Goal: Transaction & Acquisition: Purchase product/service

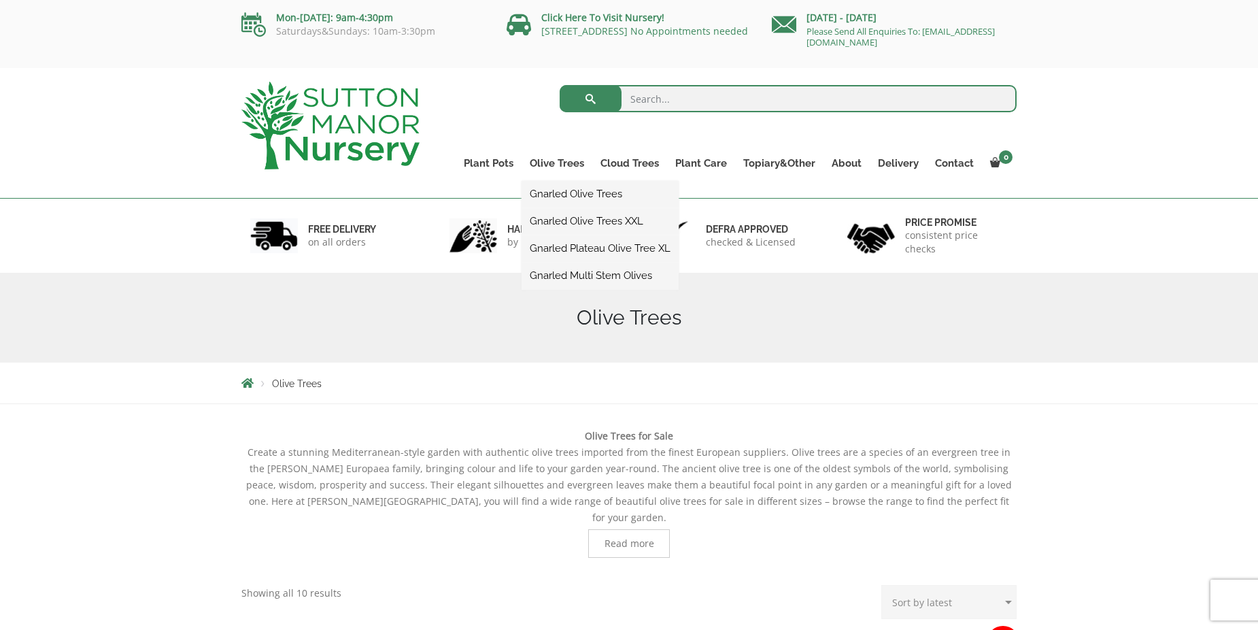
click at [568, 193] on link "Gnarled Olive Trees" at bounding box center [600, 194] width 157 height 20
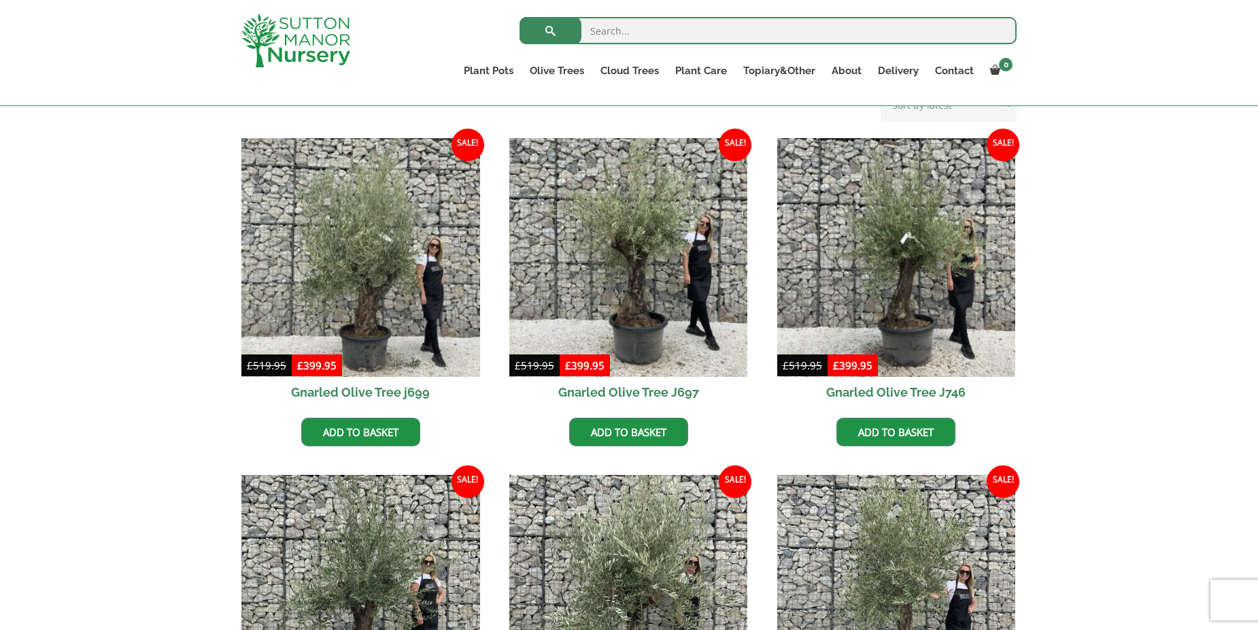
scroll to position [340, 0]
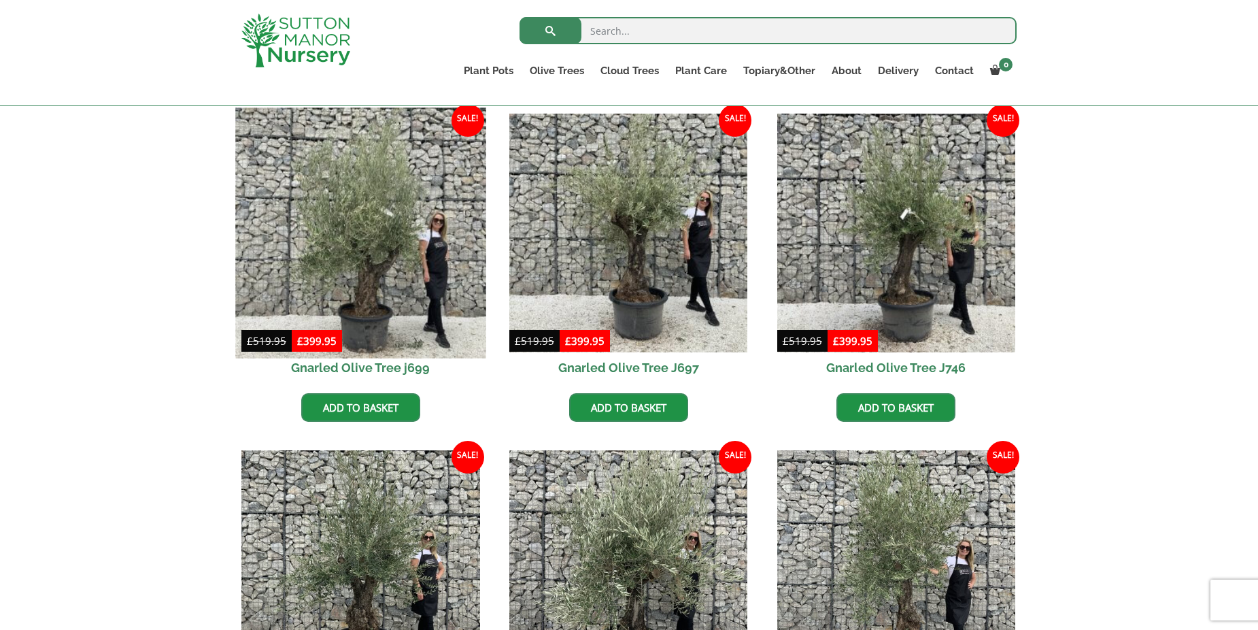
click at [369, 256] on img at bounding box center [360, 232] width 250 height 250
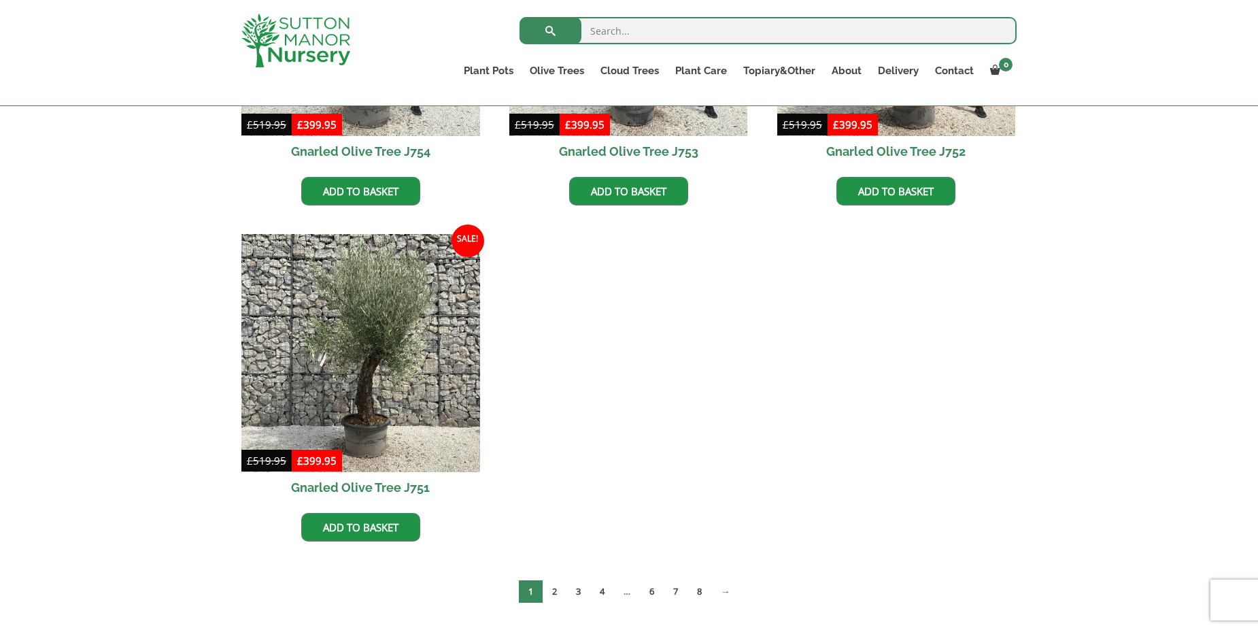
scroll to position [1700, 0]
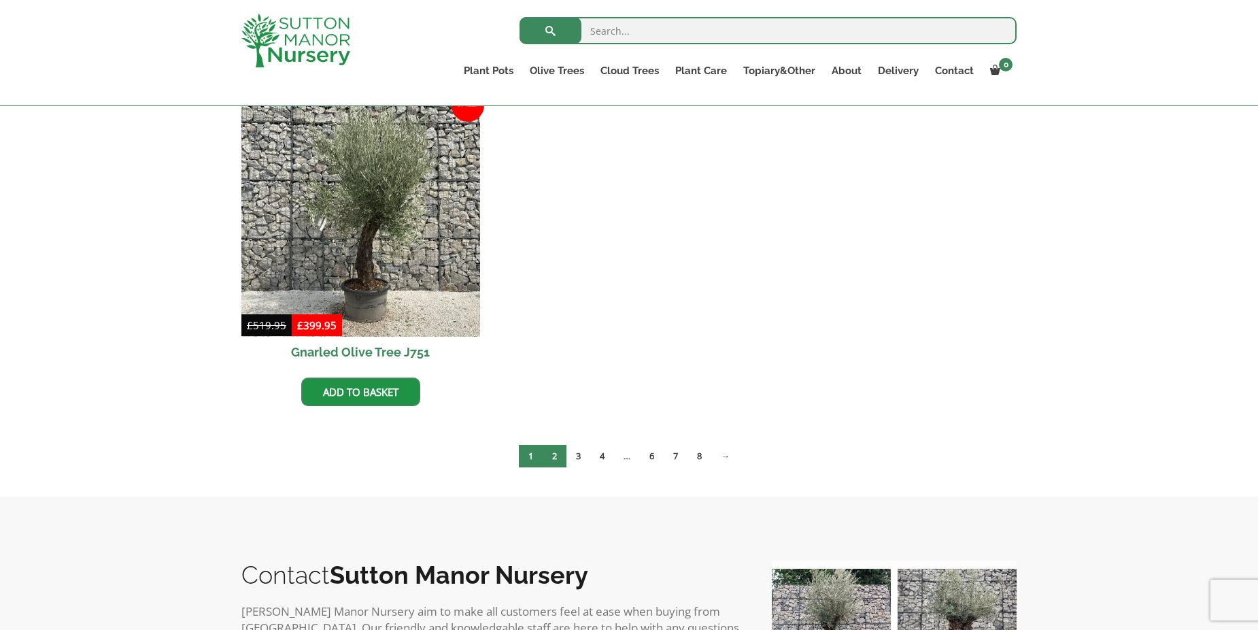
click at [556, 459] on link "2" at bounding box center [555, 456] width 24 height 22
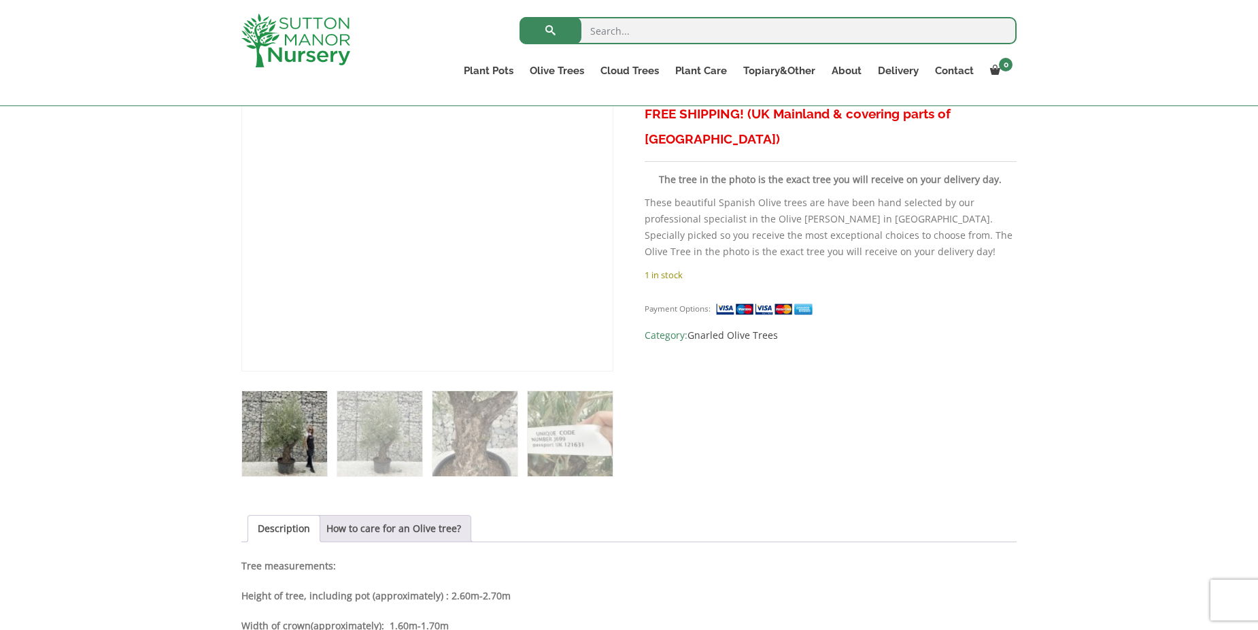
scroll to position [340, 0]
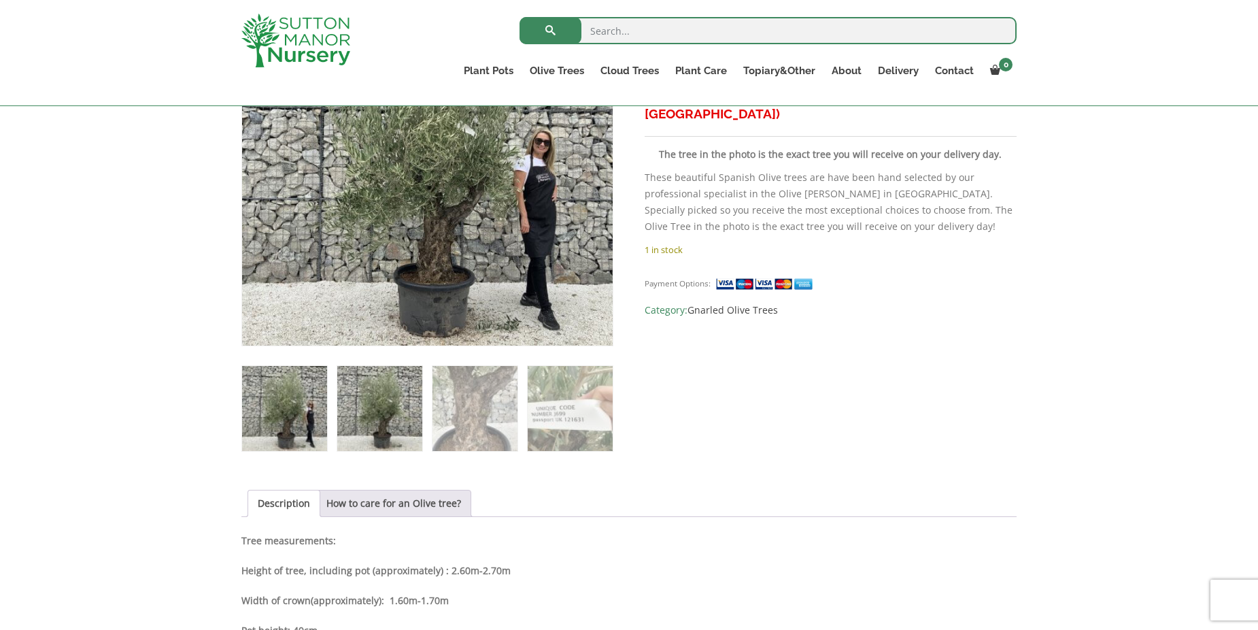
click at [381, 438] on img at bounding box center [379, 408] width 85 height 85
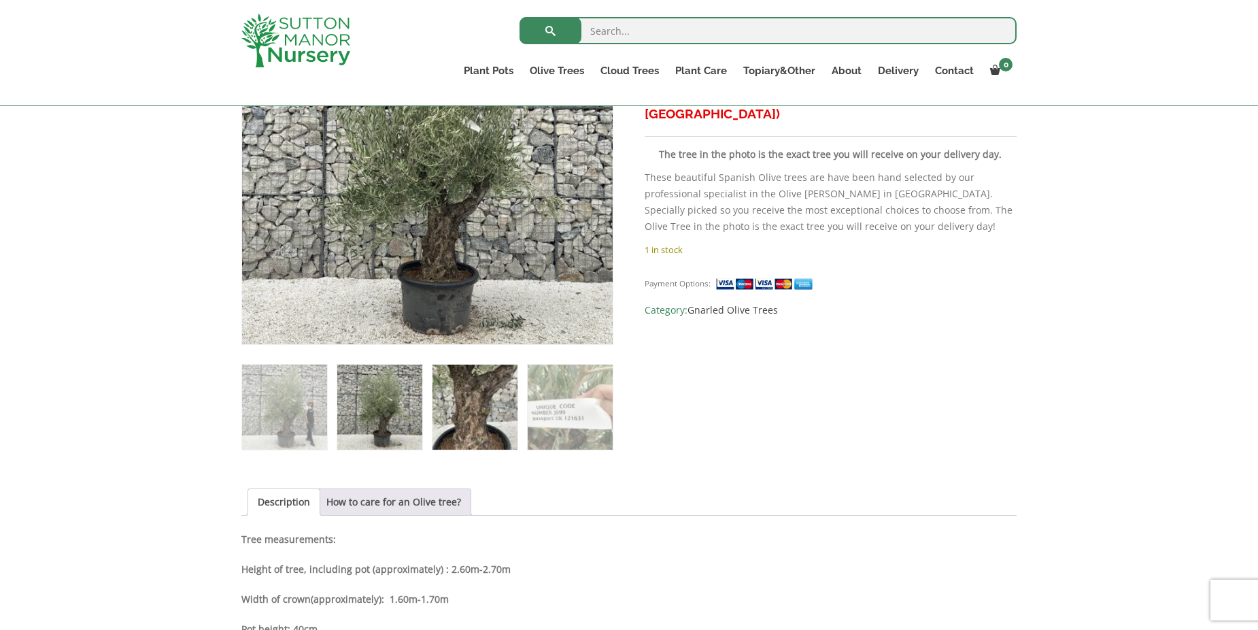
click at [446, 423] on img at bounding box center [474, 406] width 85 height 85
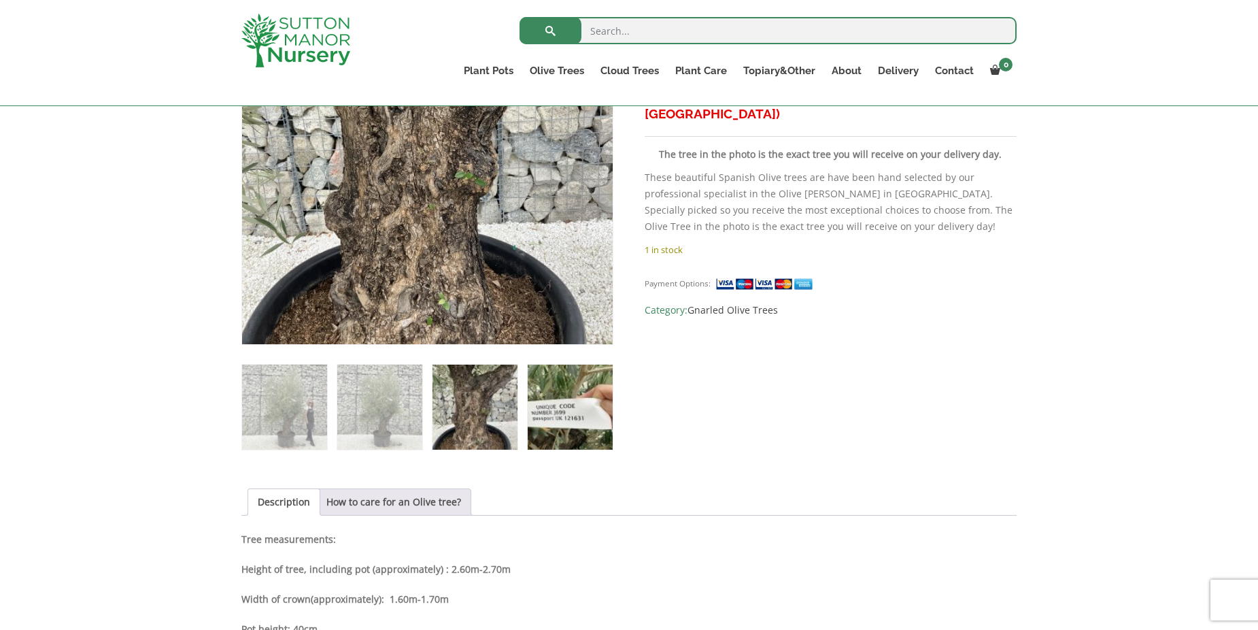
click at [544, 417] on img at bounding box center [570, 406] width 85 height 85
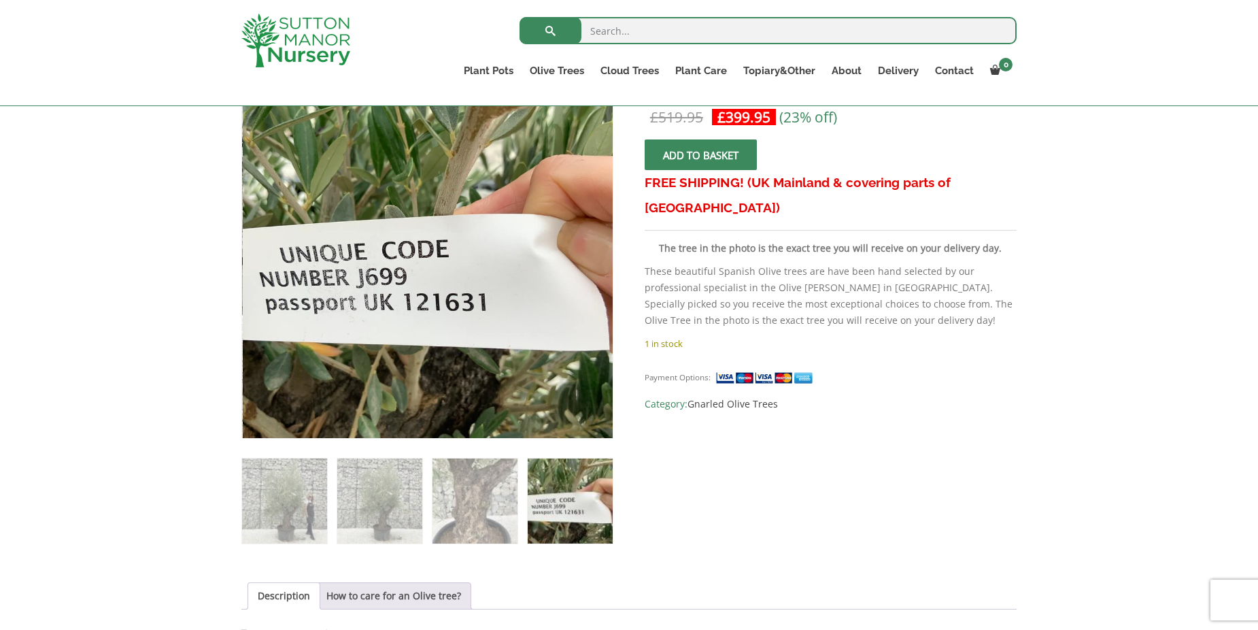
scroll to position [0, 0]
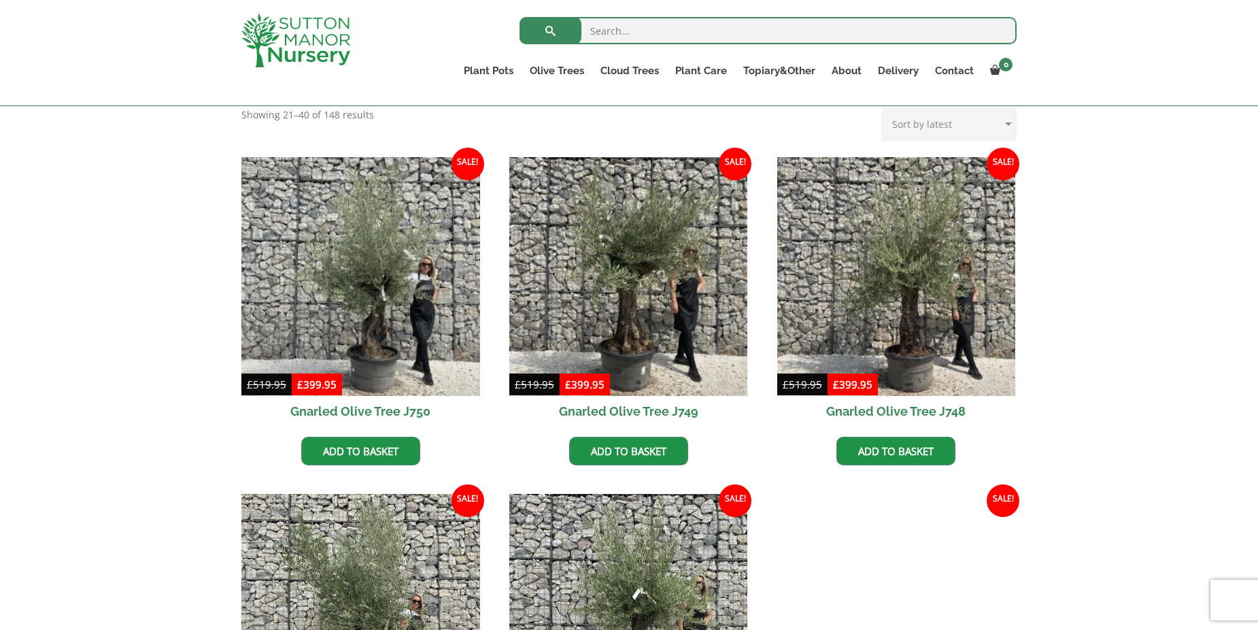
scroll to position [136, 0]
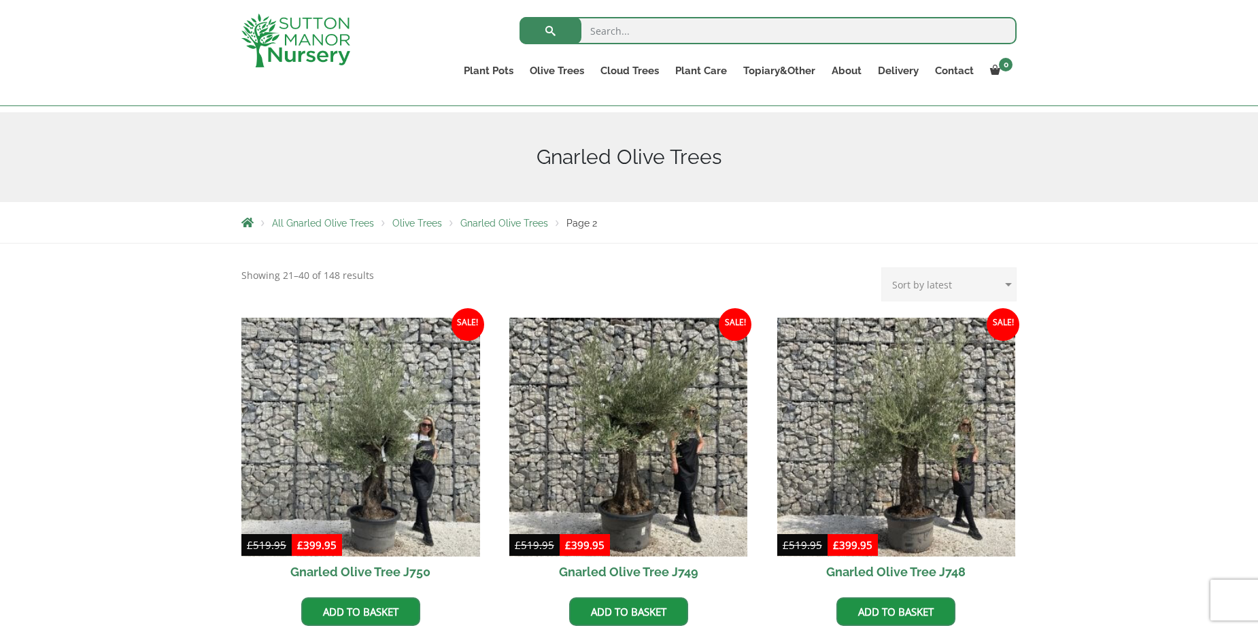
click at [1002, 283] on select "Sort by popularity Sort by latest Sort by price: low to high Sort by price: hig…" at bounding box center [948, 284] width 135 height 34
select select "price-desc"
click at [885, 267] on select "Sort by popularity Sort by latest Sort by price: low to high Sort by price: hig…" at bounding box center [948, 284] width 135 height 34
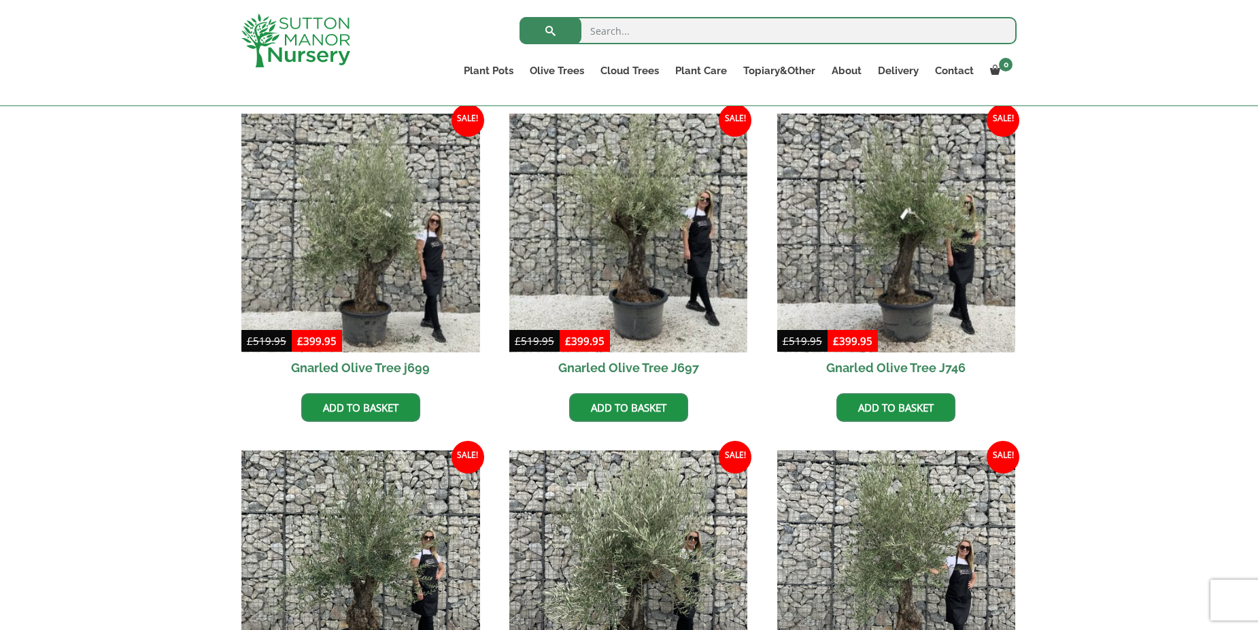
scroll to position [68, 0]
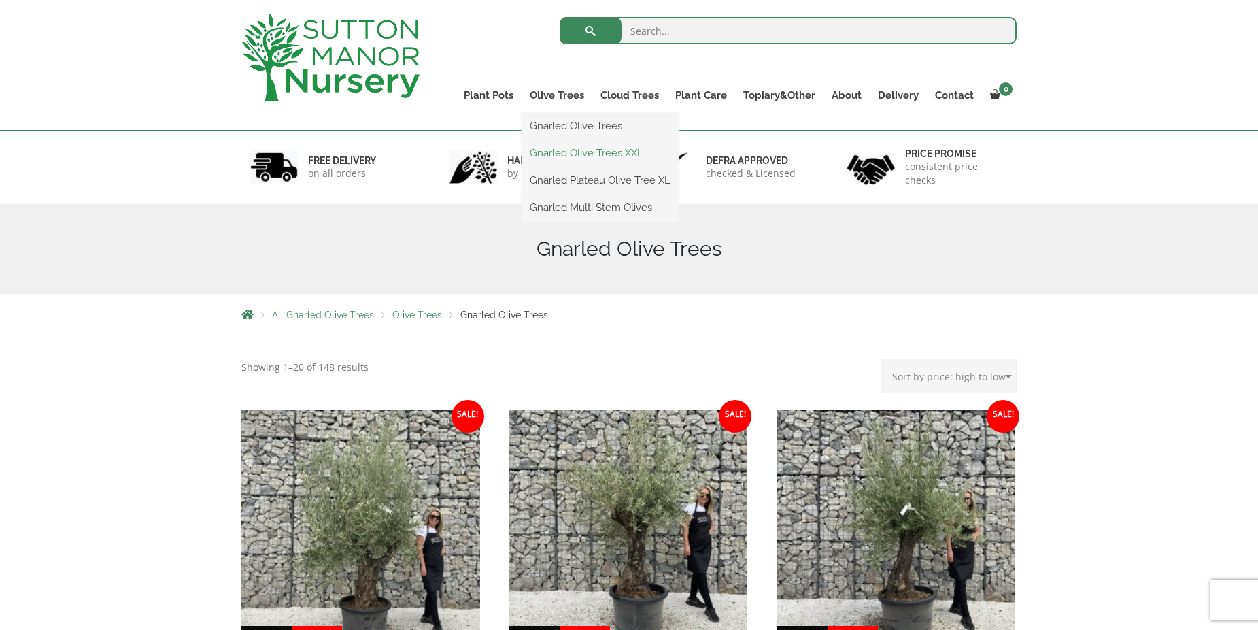
click at [597, 156] on link "Gnarled Olive Trees XXL" at bounding box center [600, 153] width 157 height 20
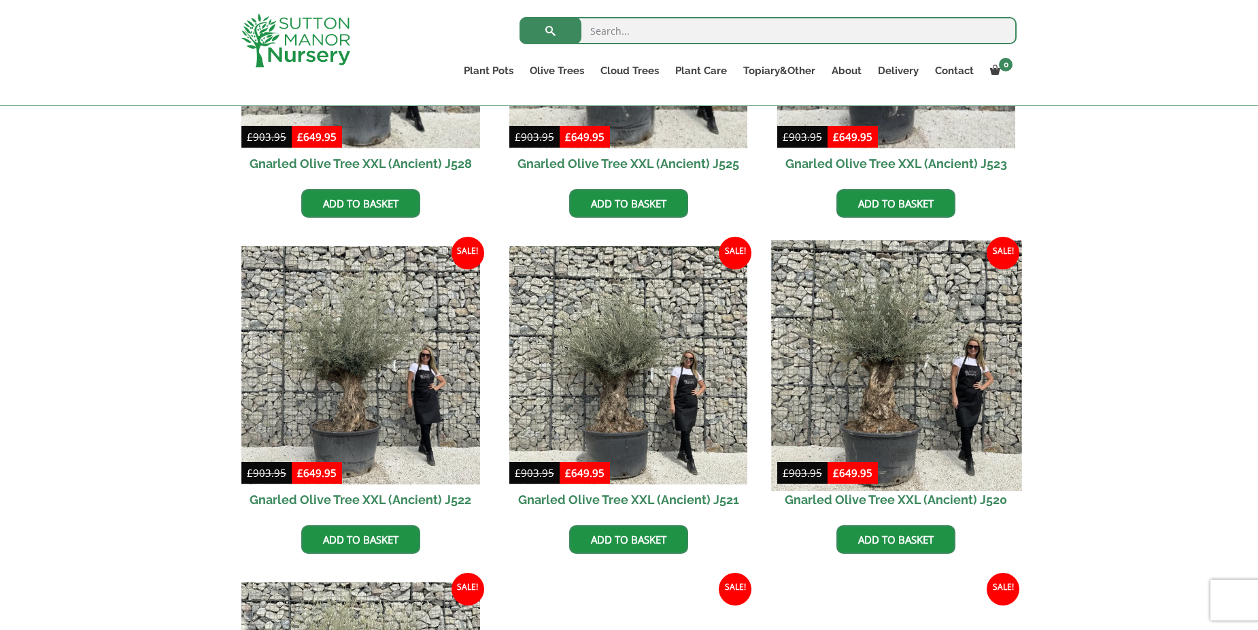
scroll to position [476, 0]
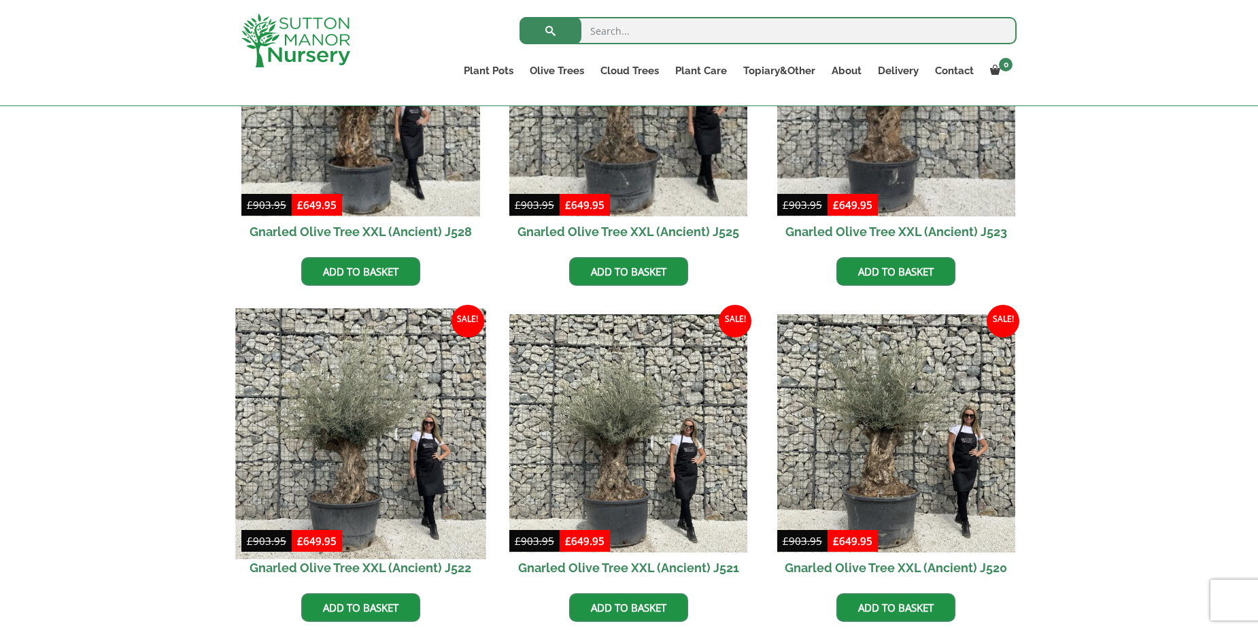
click at [311, 443] on img at bounding box center [360, 433] width 250 height 250
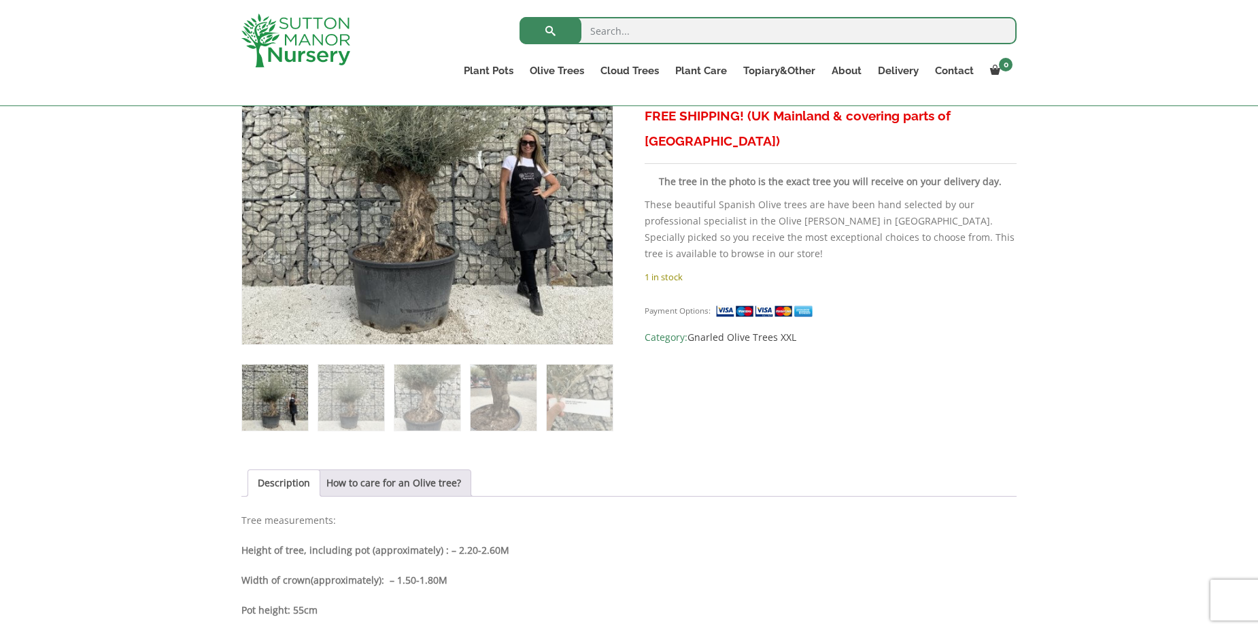
scroll to position [136, 0]
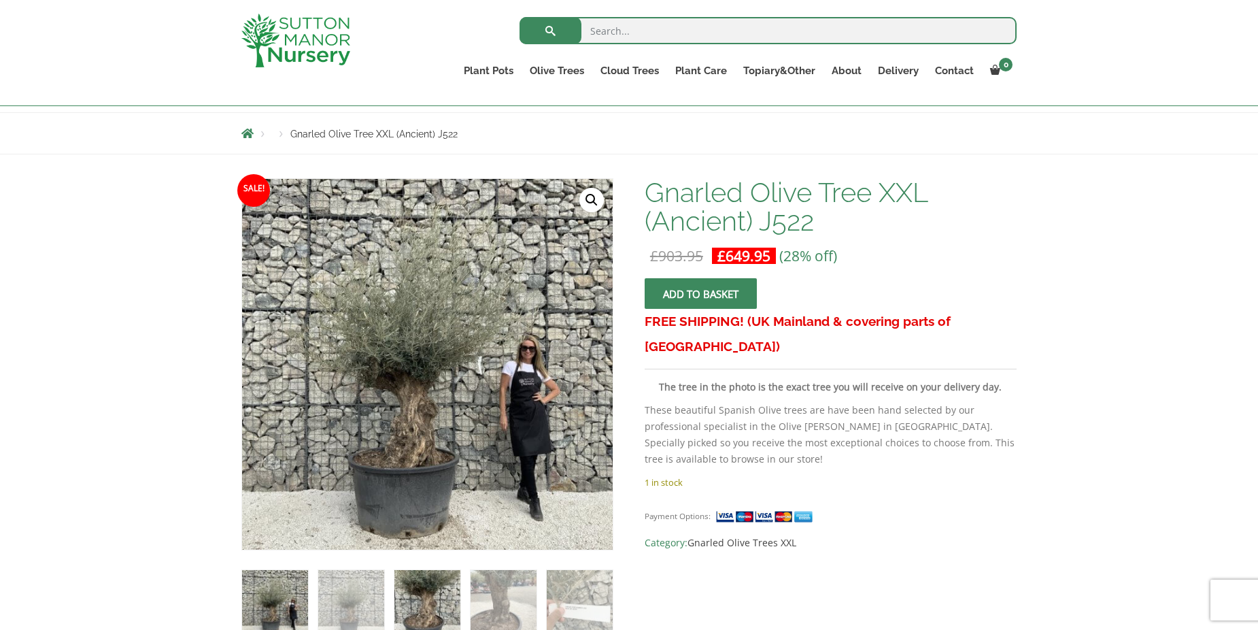
click at [418, 593] on img at bounding box center [427, 603] width 66 height 66
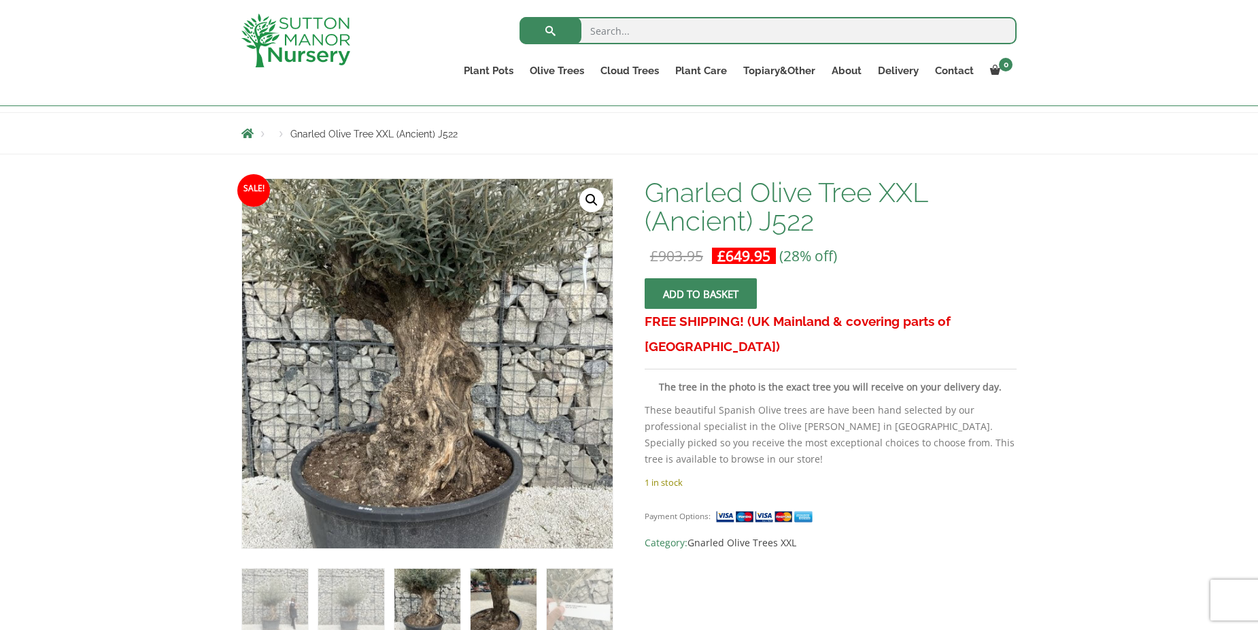
click at [494, 591] on img at bounding box center [504, 601] width 66 height 66
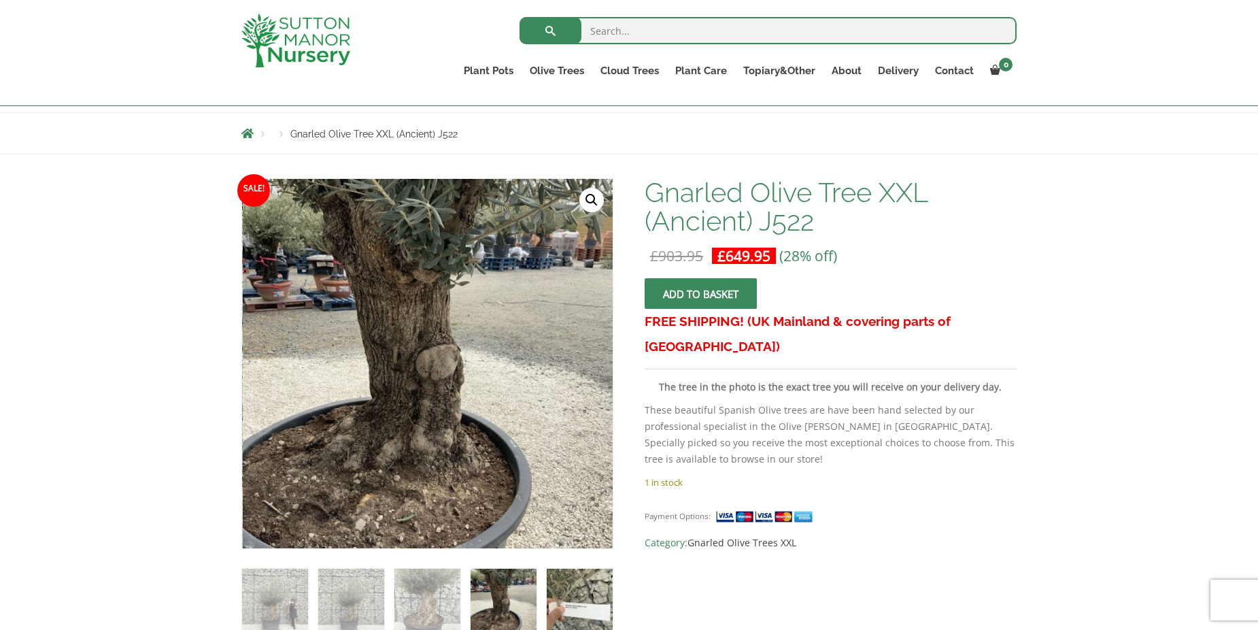
click at [577, 586] on img at bounding box center [580, 601] width 66 height 66
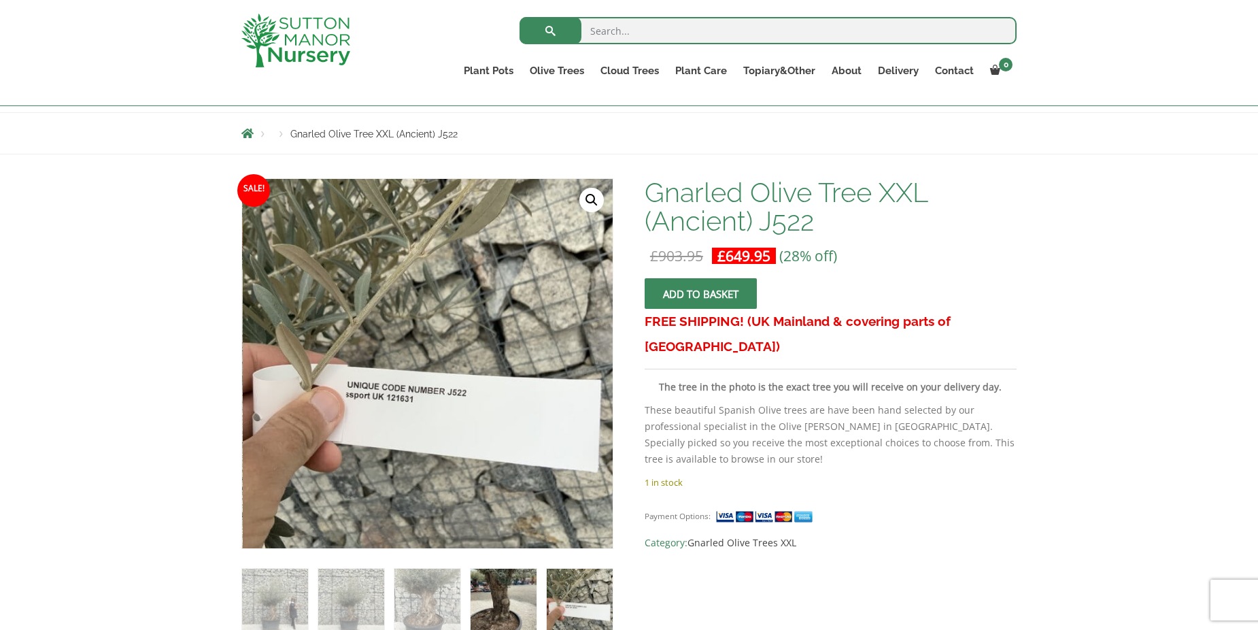
click at [487, 591] on img at bounding box center [504, 601] width 66 height 66
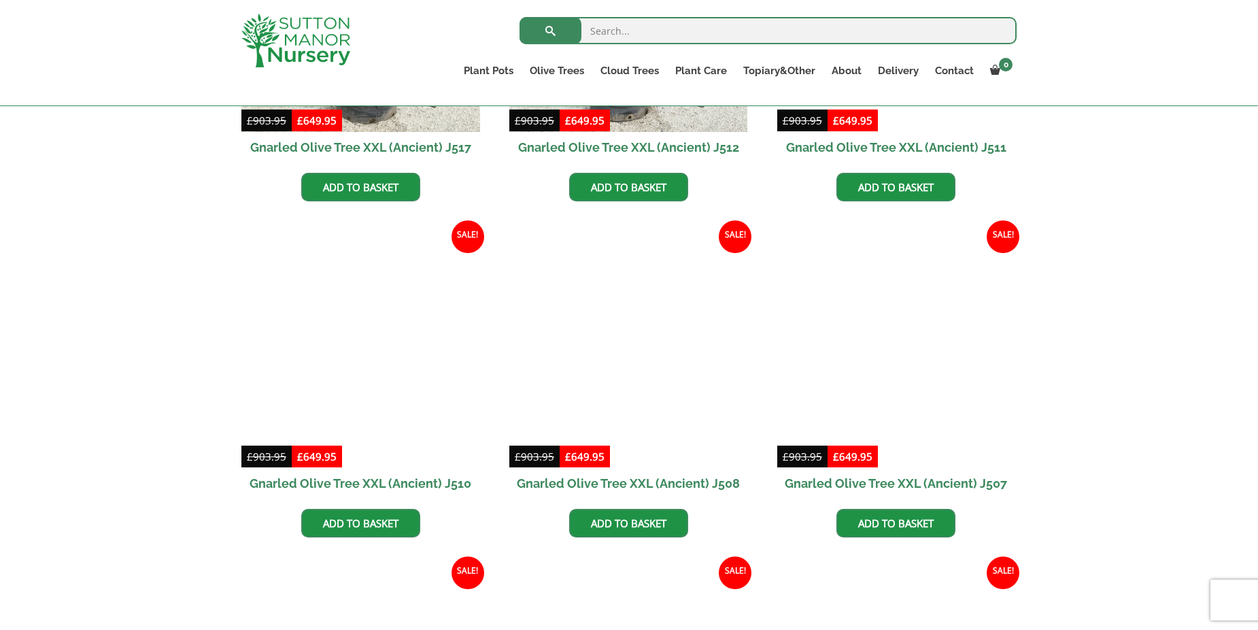
scroll to position [1224, 0]
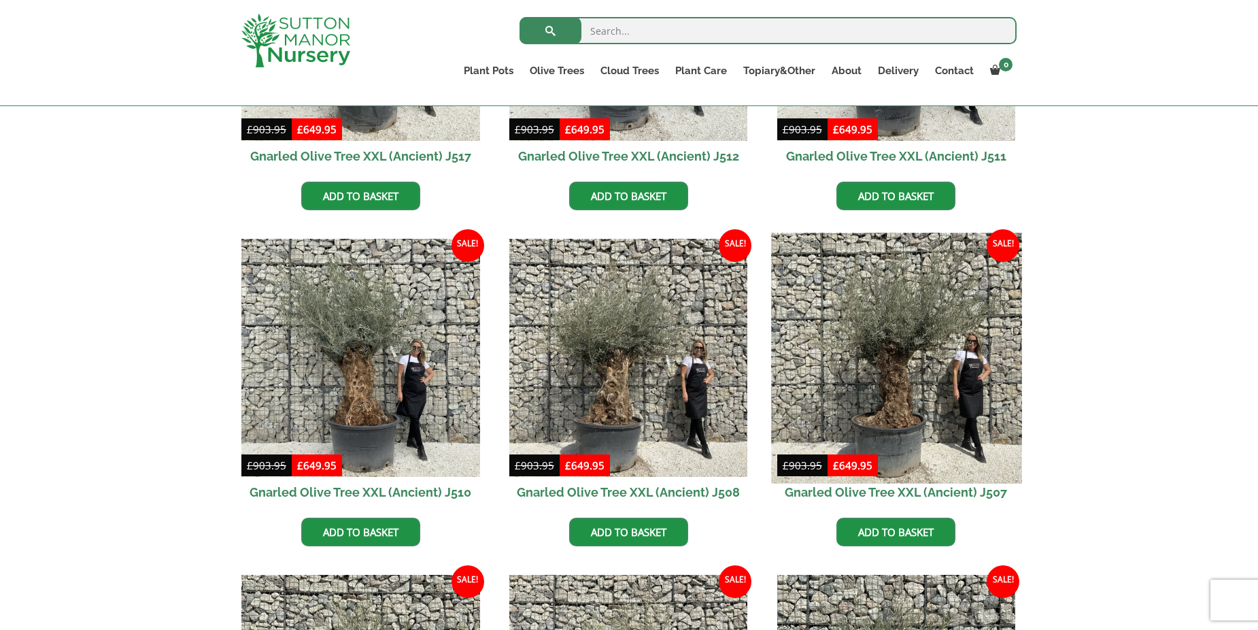
click at [859, 396] on img at bounding box center [896, 358] width 250 height 250
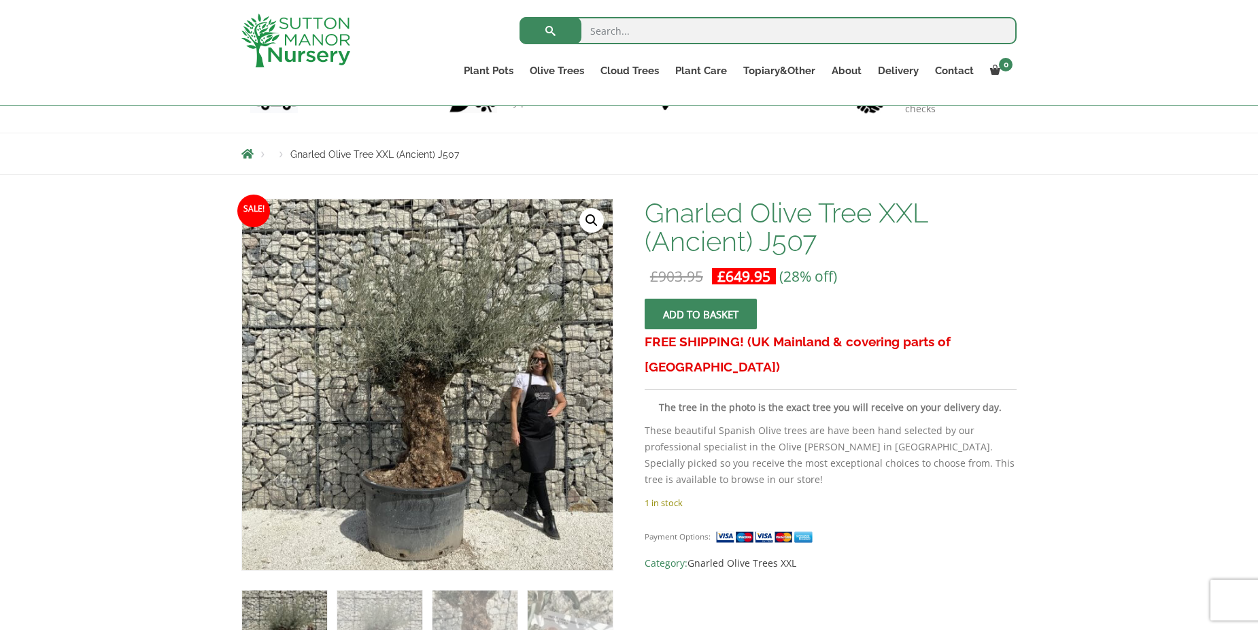
scroll to position [136, 0]
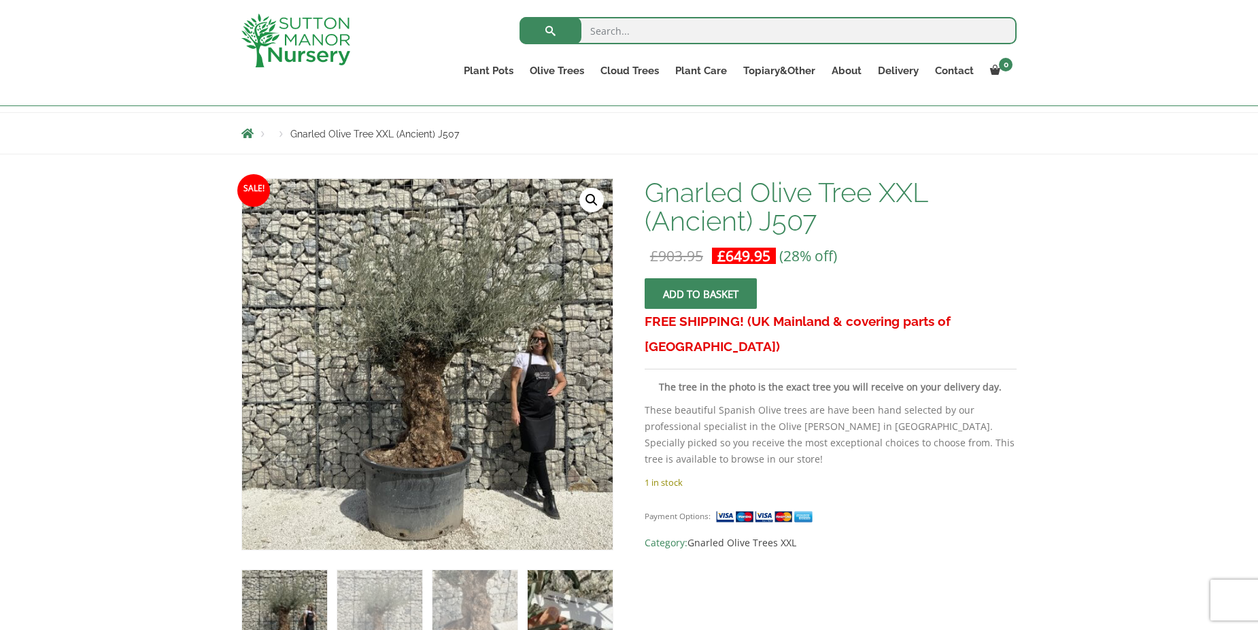
click at [555, 607] on img at bounding box center [570, 612] width 85 height 85
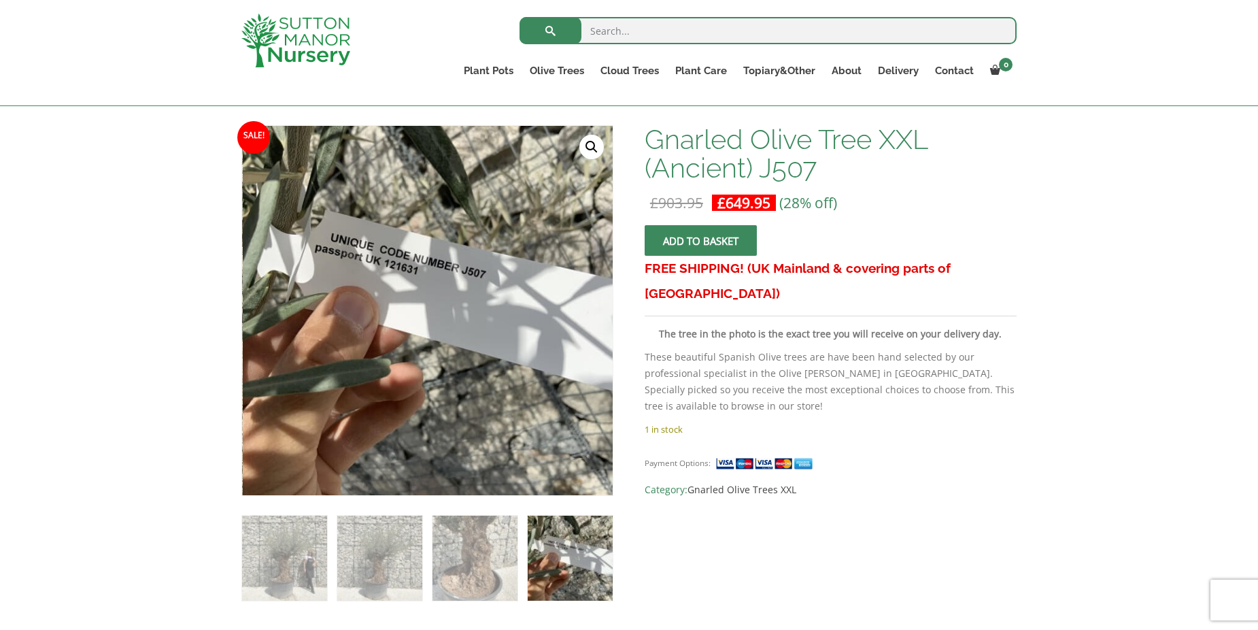
scroll to position [272, 0]
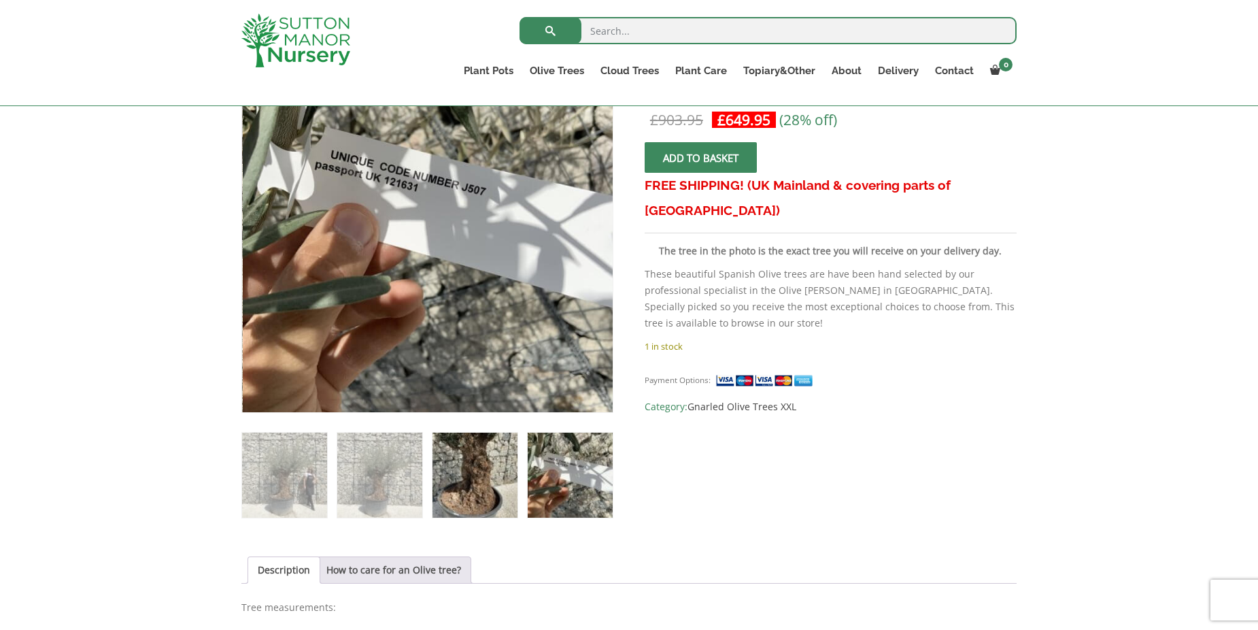
click at [490, 483] on img at bounding box center [474, 474] width 85 height 85
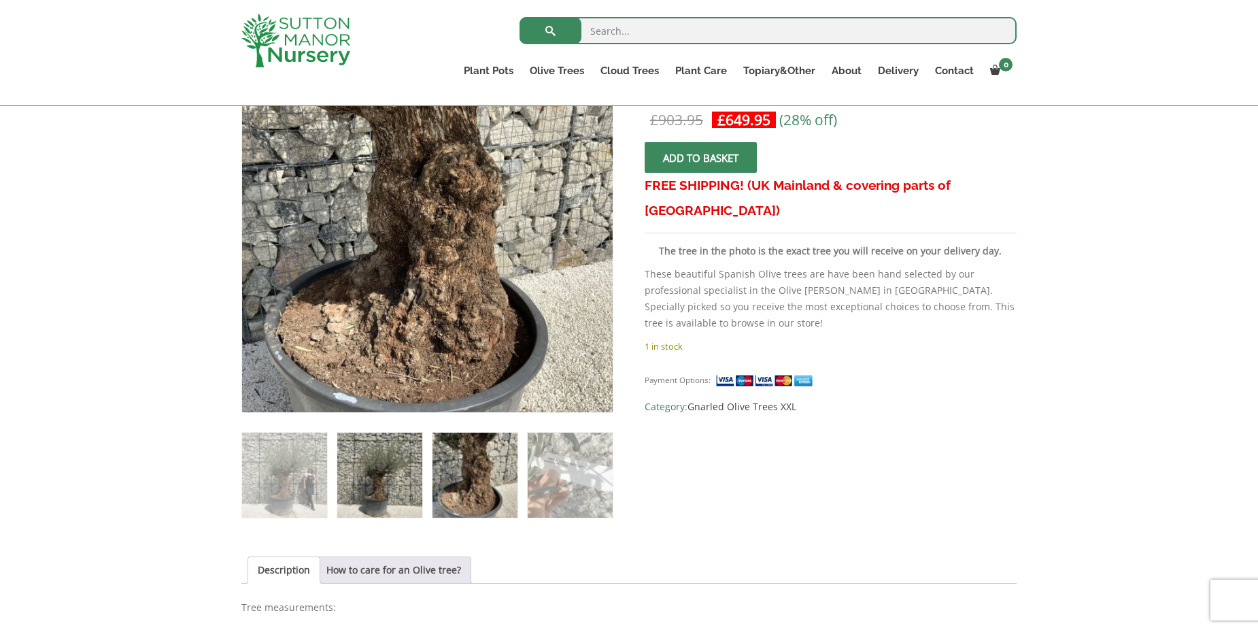
click at [381, 497] on img at bounding box center [379, 474] width 85 height 85
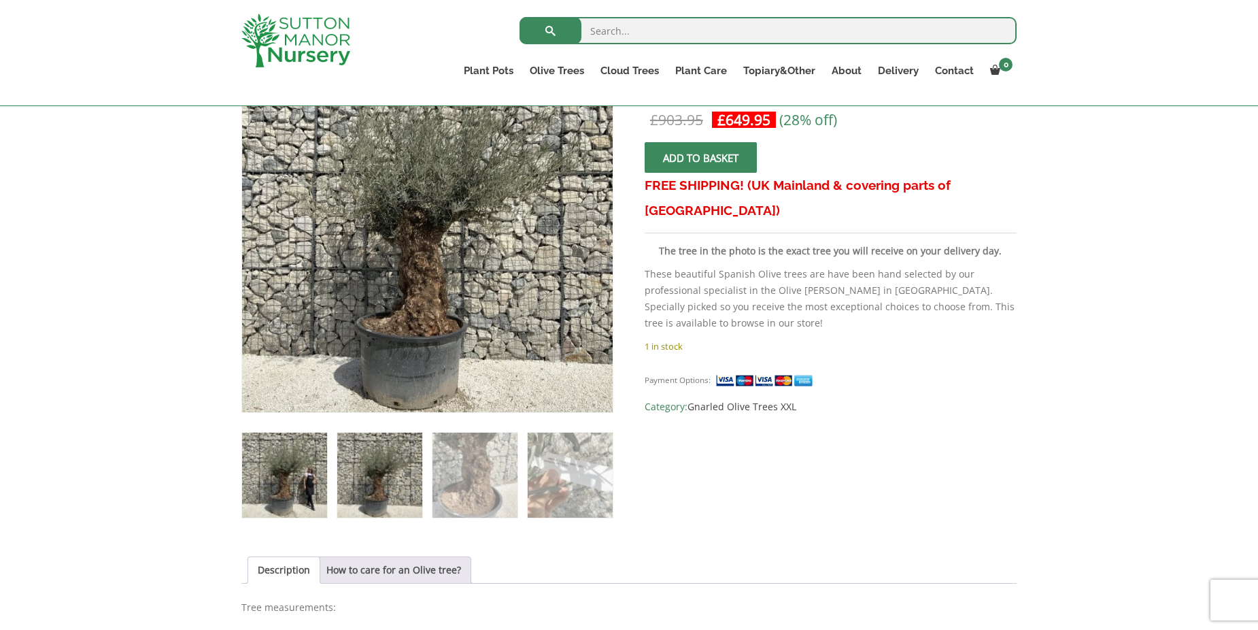
click at [295, 486] on img at bounding box center [284, 474] width 85 height 85
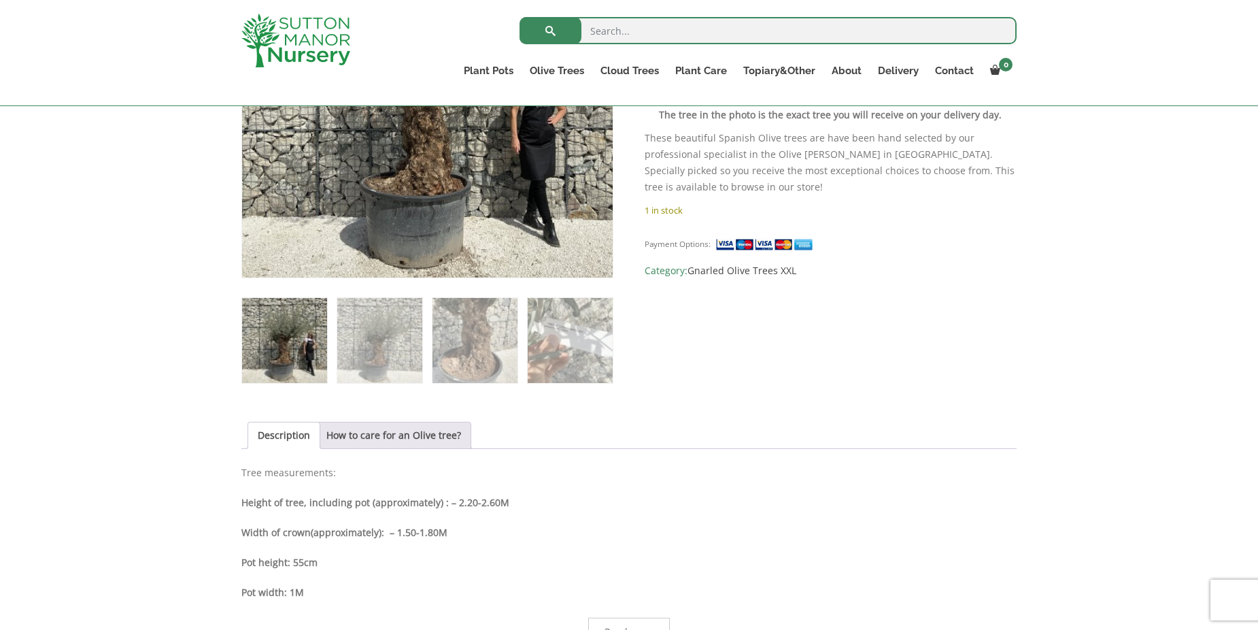
scroll to position [544, 0]
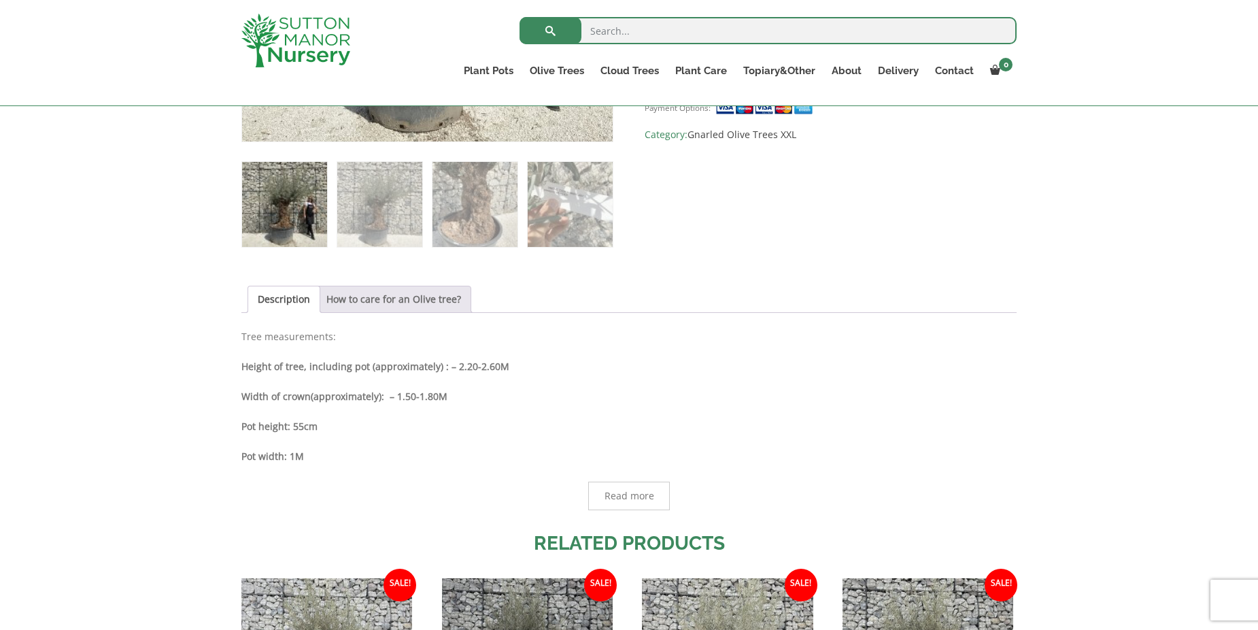
click at [406, 301] on link "How to care for an Olive tree?" at bounding box center [393, 299] width 135 height 26
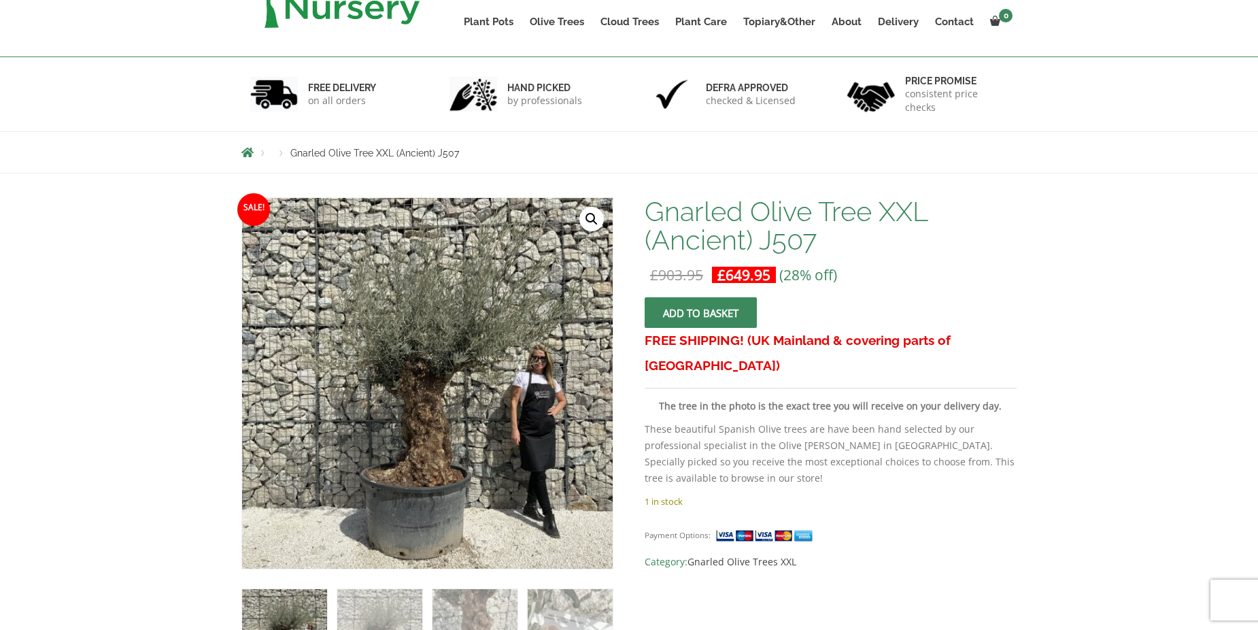
scroll to position [0, 0]
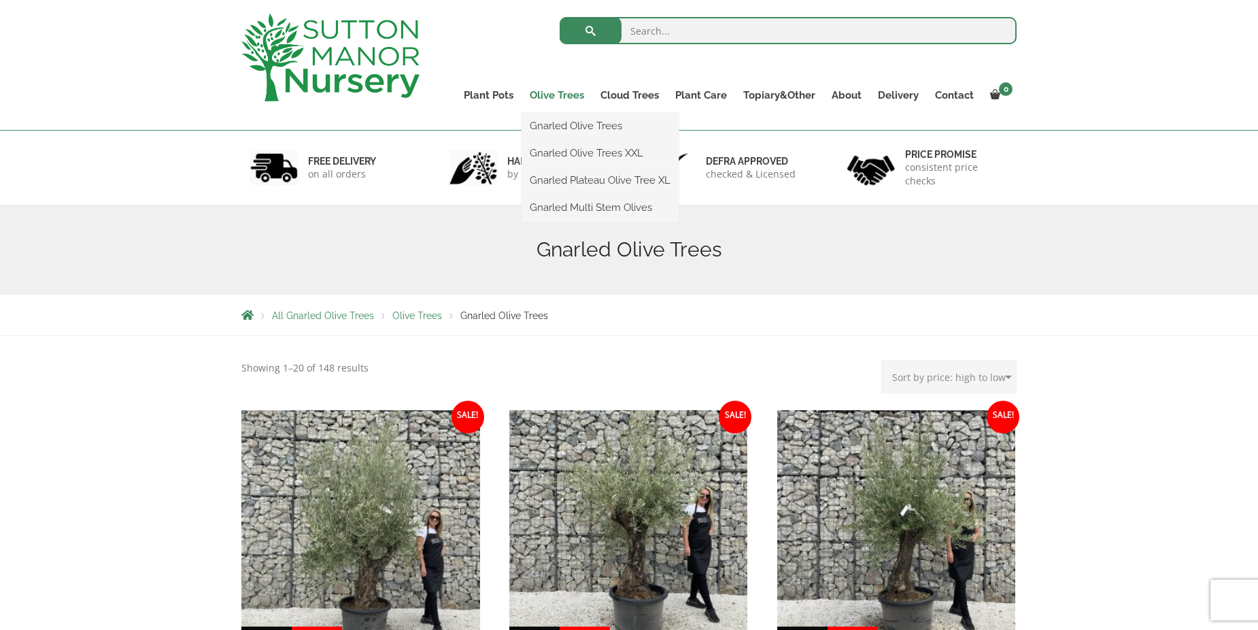
click at [560, 99] on link "Olive Trees" at bounding box center [557, 95] width 71 height 19
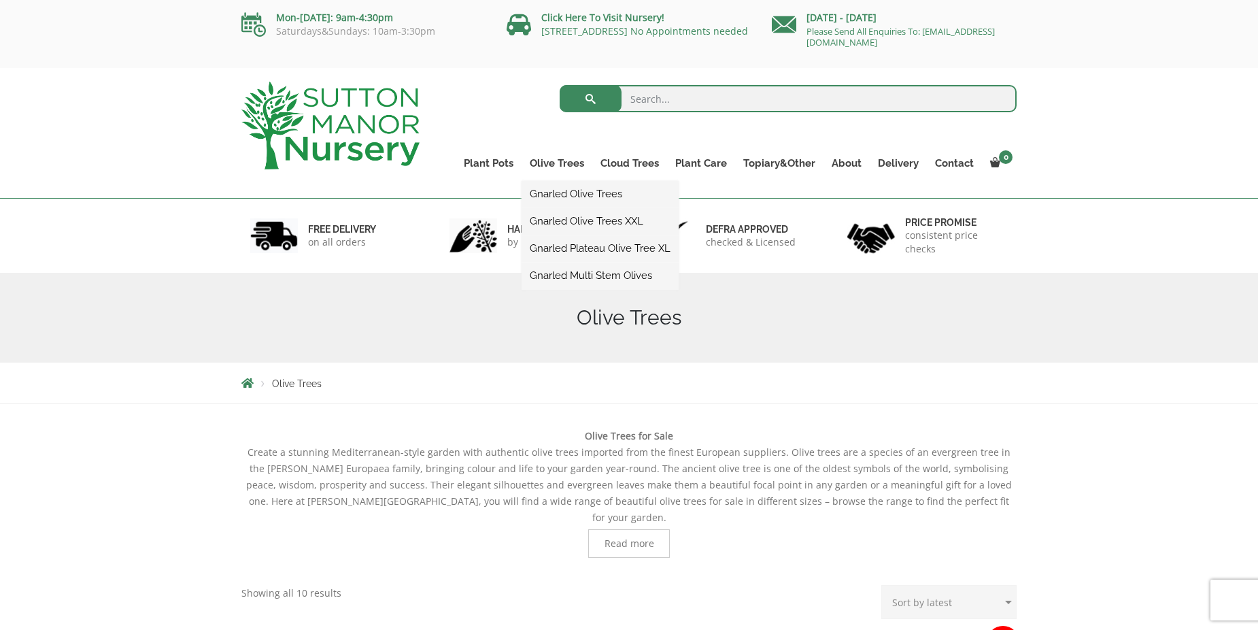
click at [579, 194] on link "Gnarled Olive Trees" at bounding box center [600, 194] width 157 height 20
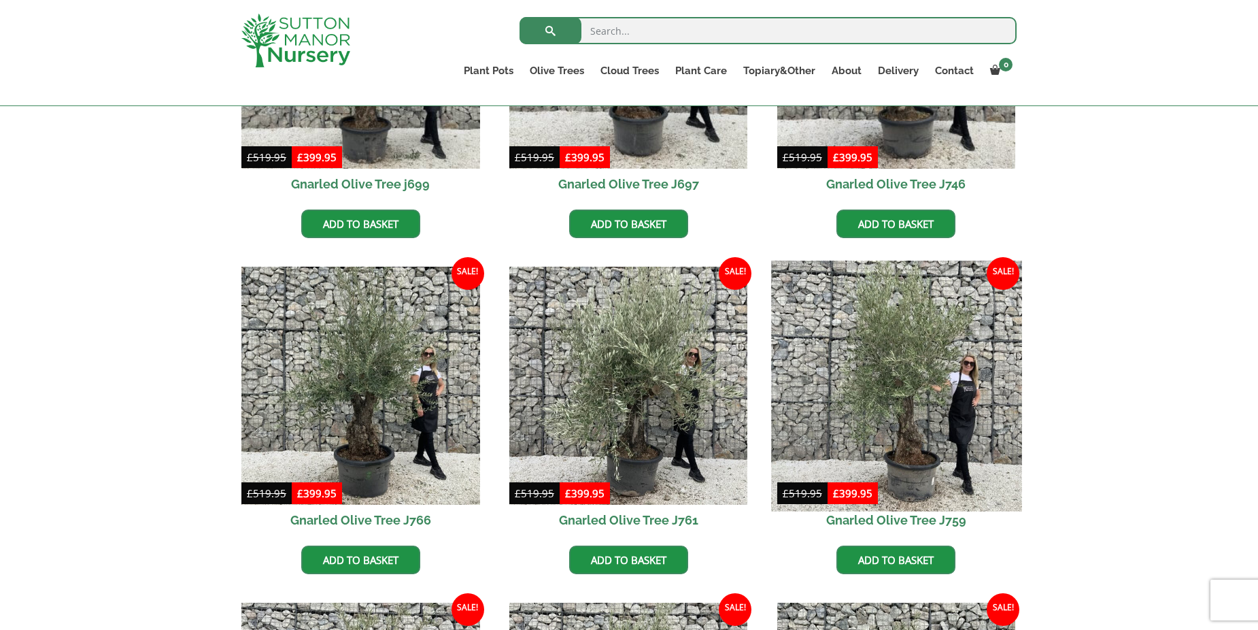
scroll to position [612, 0]
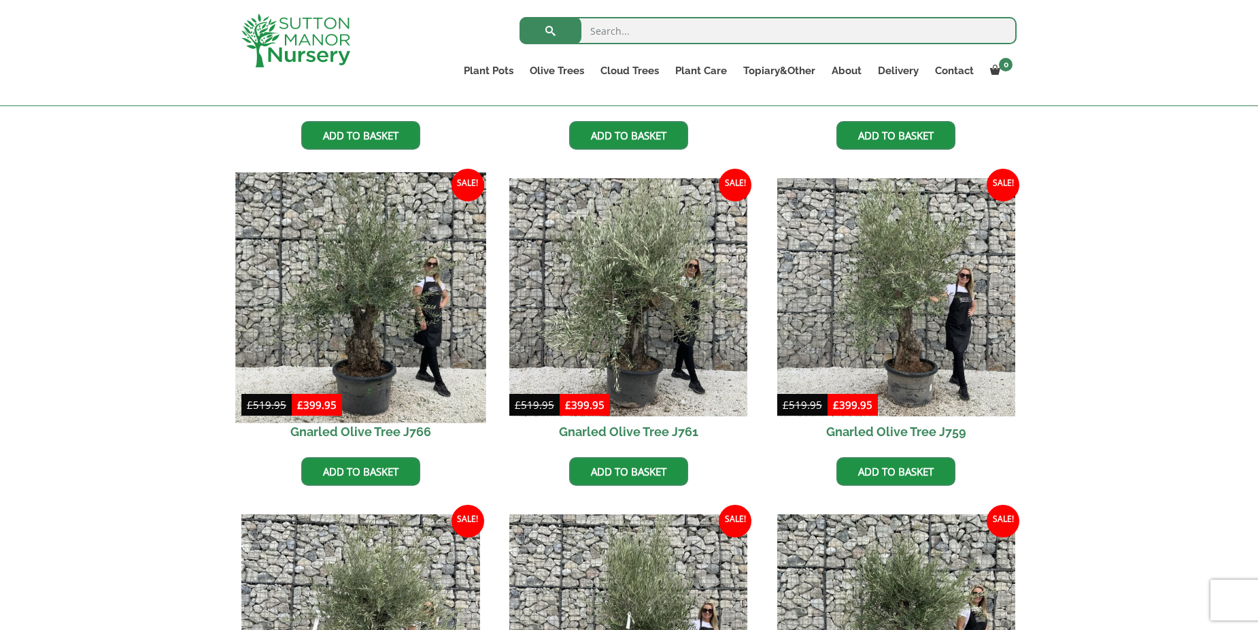
click at [364, 323] on img at bounding box center [360, 297] width 250 height 250
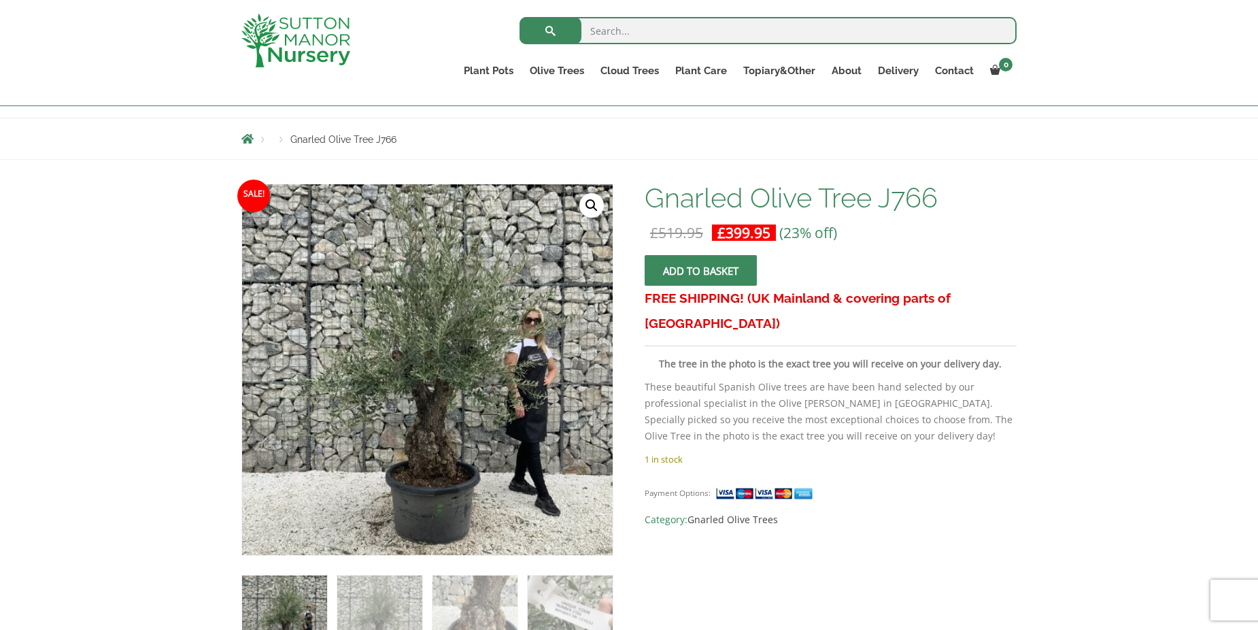
scroll to position [136, 0]
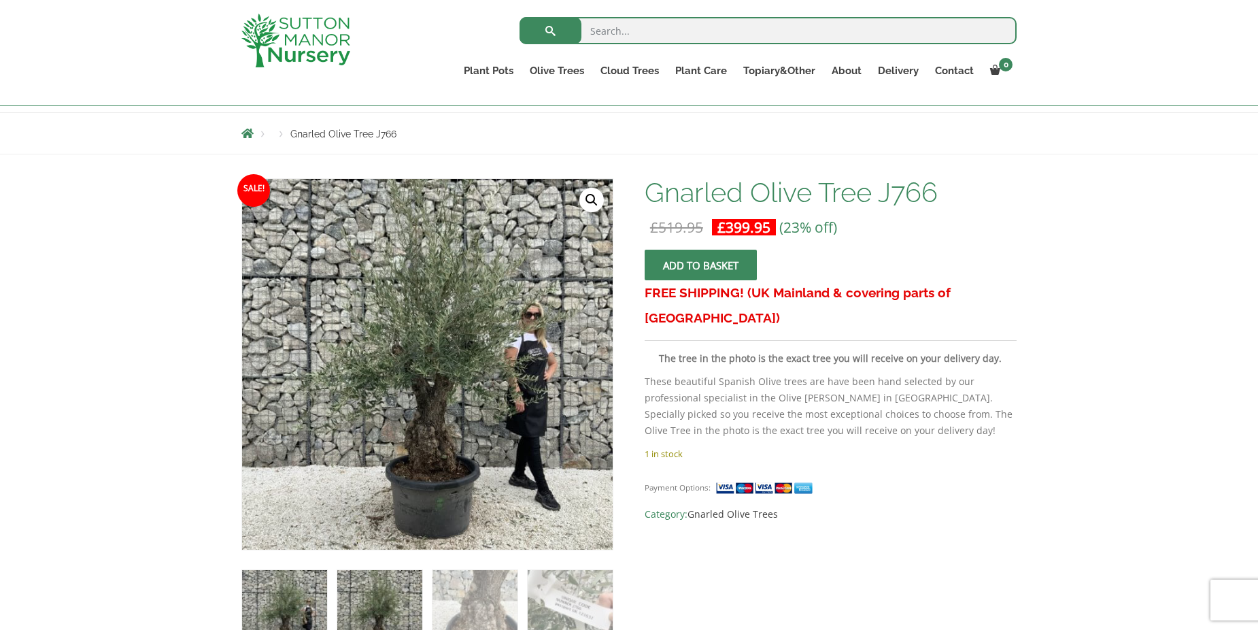
click at [380, 587] on img at bounding box center [379, 612] width 85 height 85
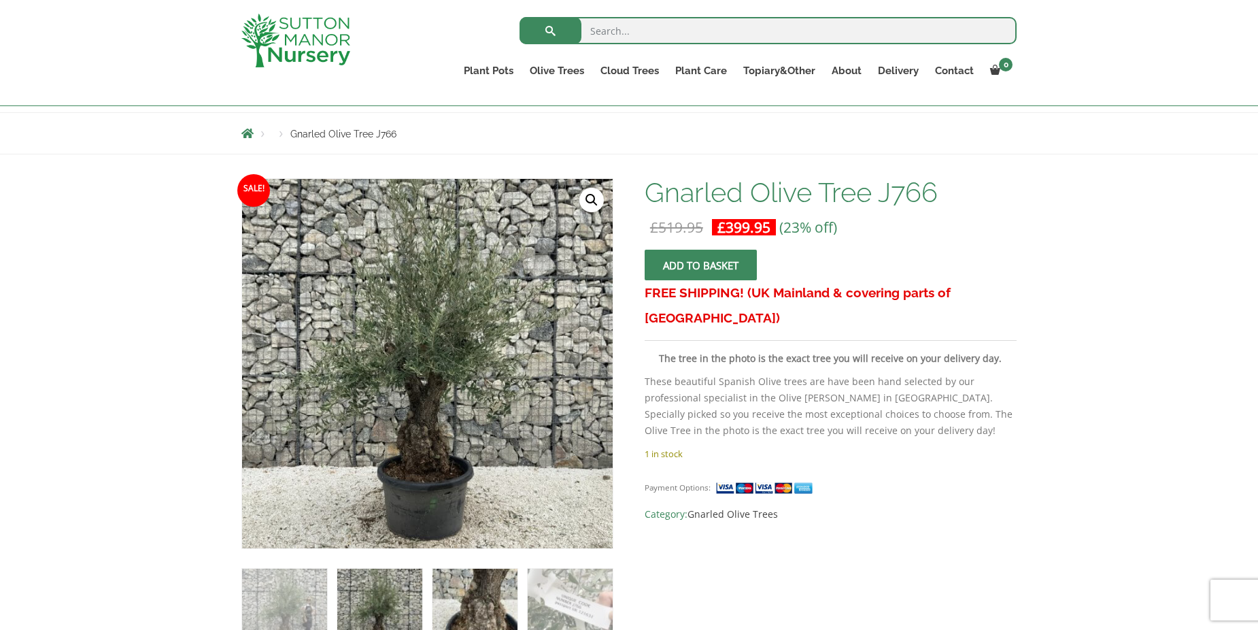
click at [447, 589] on img at bounding box center [474, 610] width 85 height 85
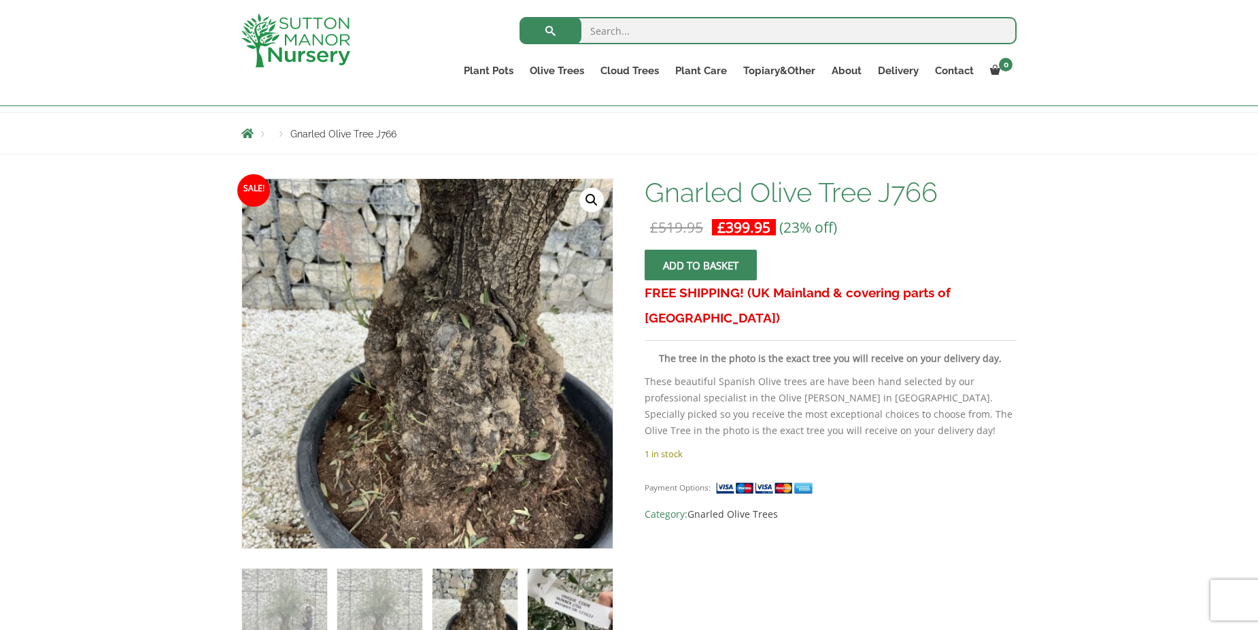
click at [577, 592] on img at bounding box center [570, 610] width 85 height 85
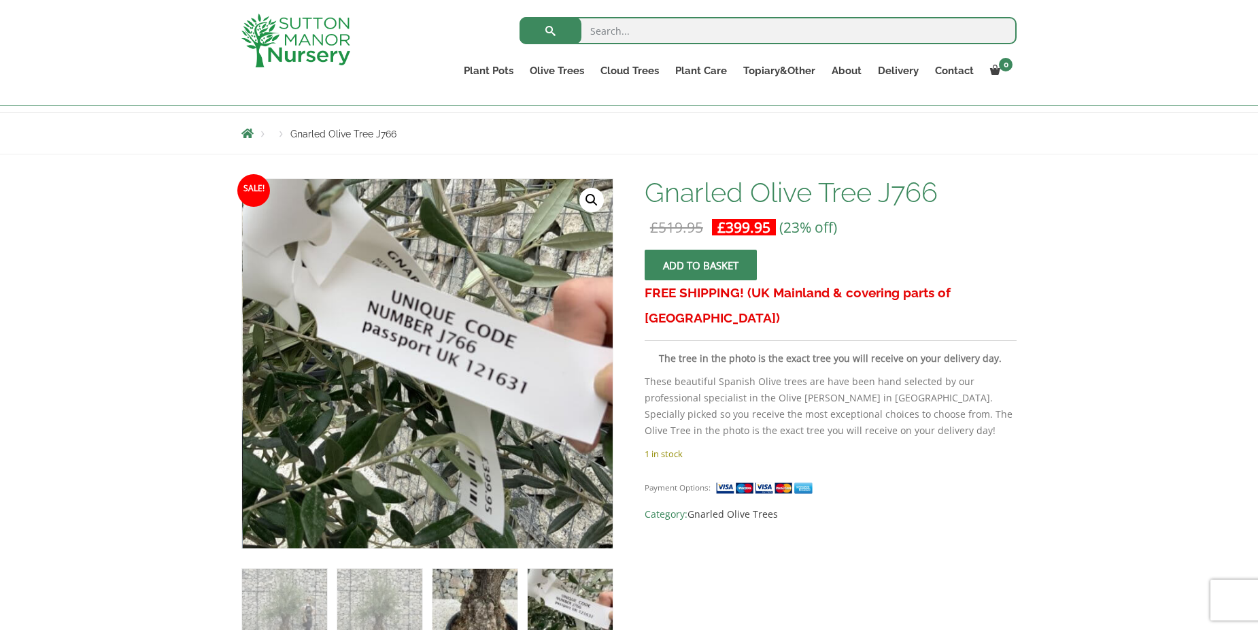
click at [437, 615] on img at bounding box center [474, 610] width 85 height 85
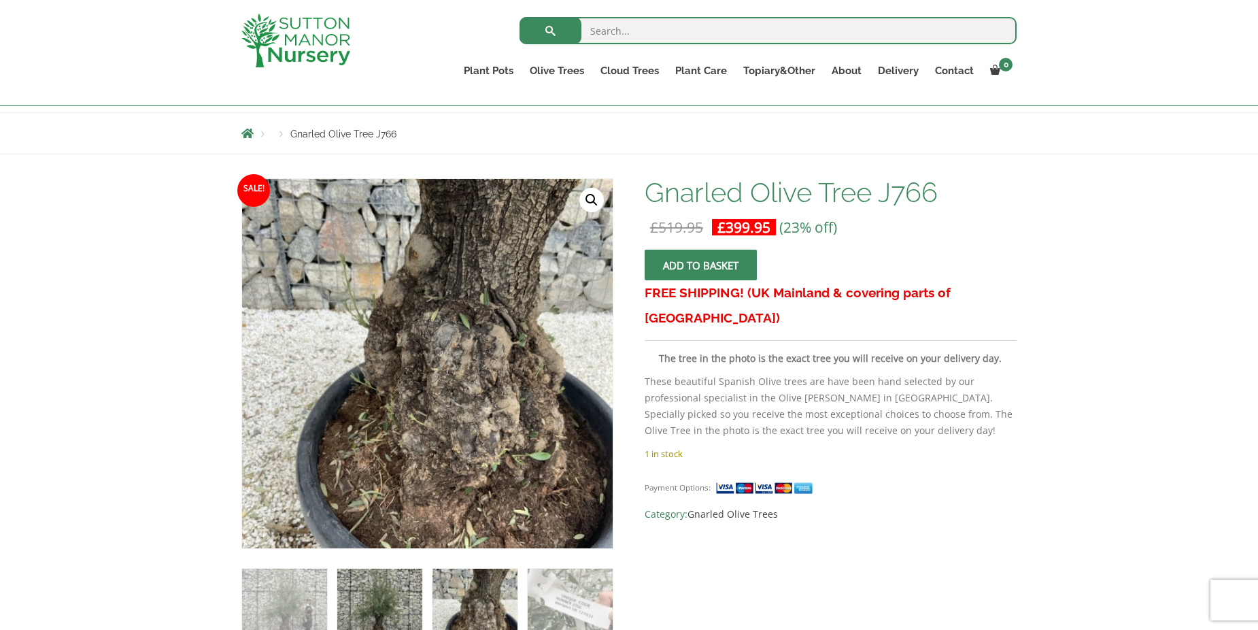
click at [387, 596] on img at bounding box center [379, 610] width 85 height 85
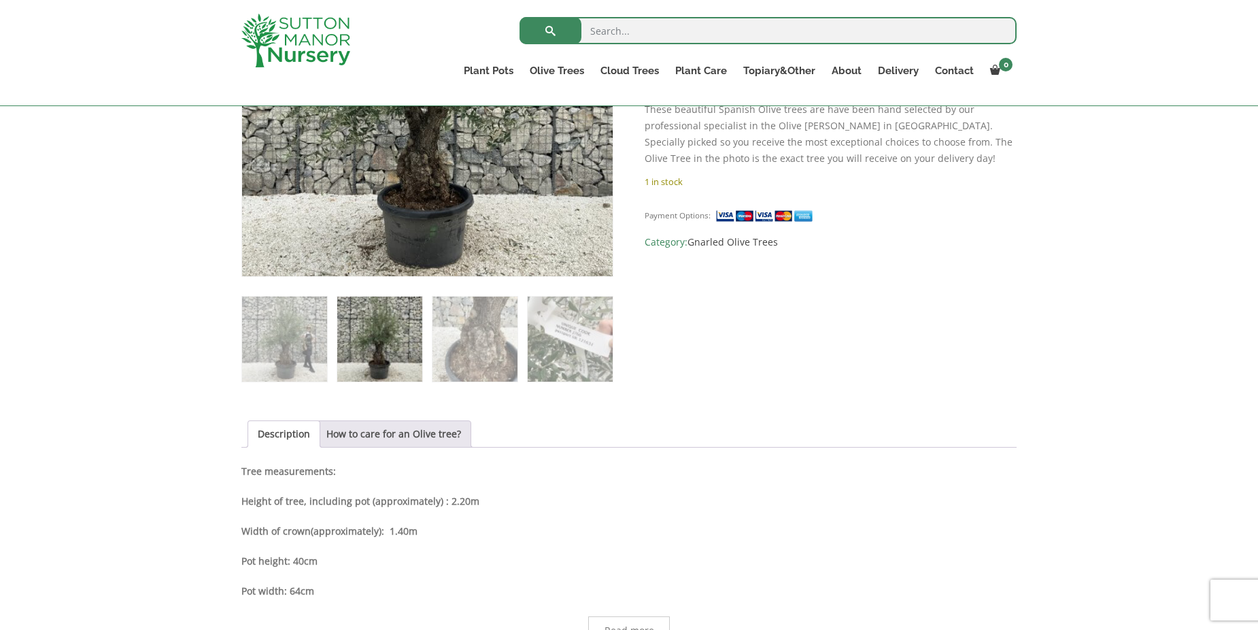
scroll to position [544, 0]
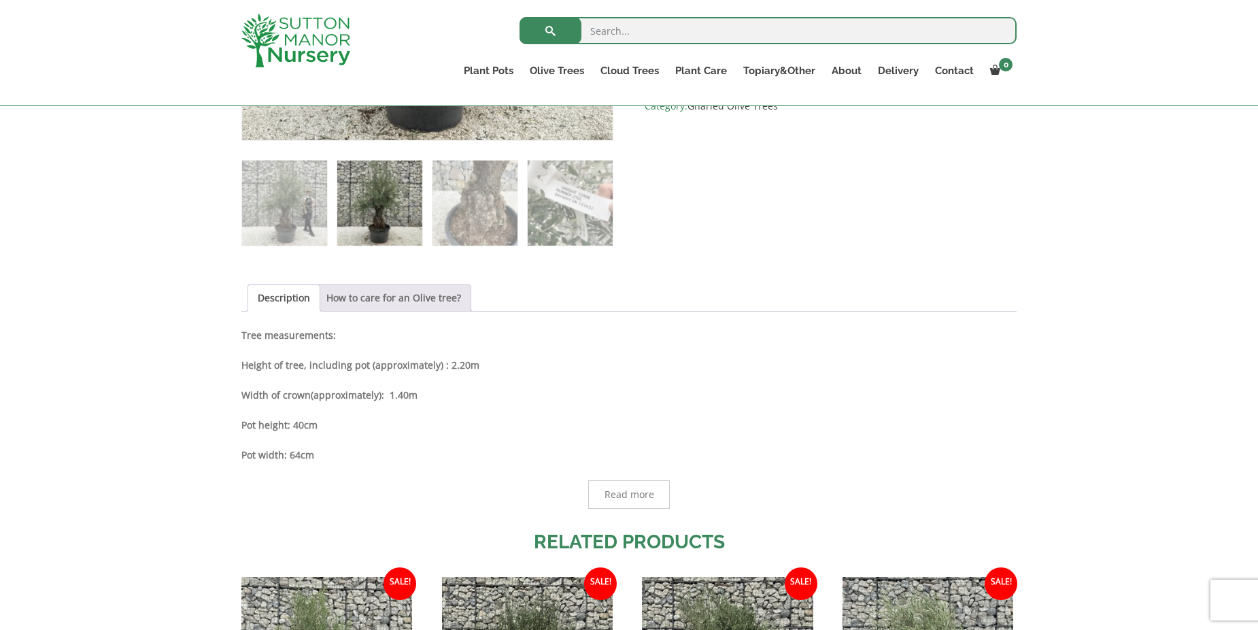
click at [414, 297] on link "How to care for an Olive tree?" at bounding box center [393, 298] width 135 height 26
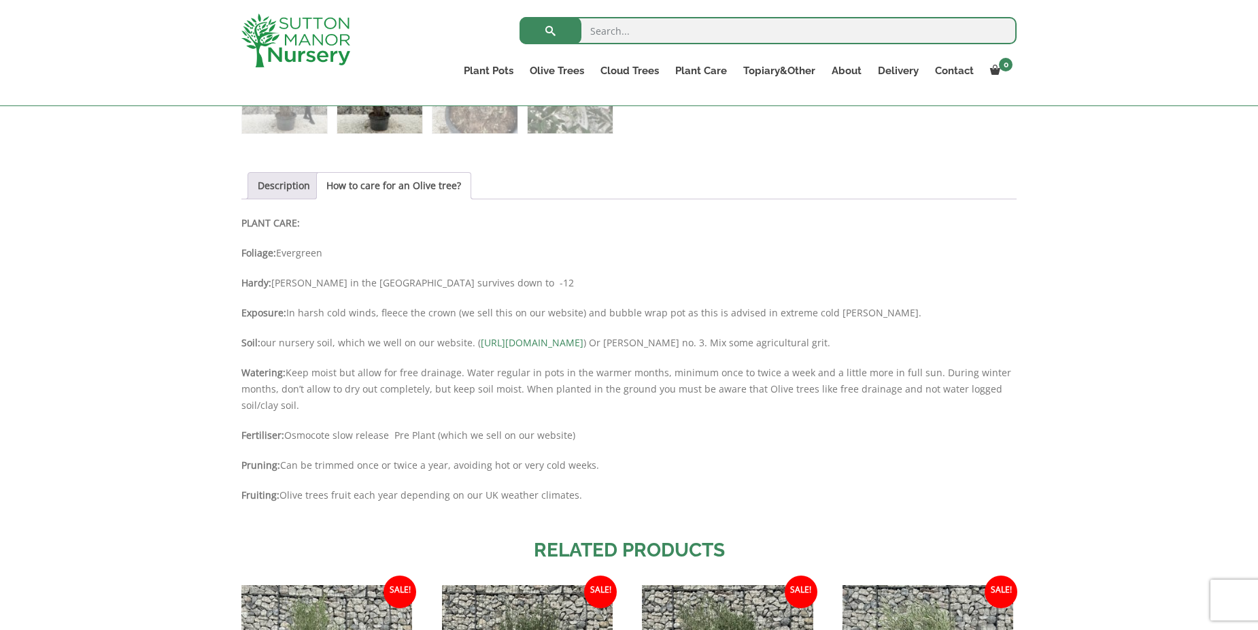
scroll to position [680, 0]
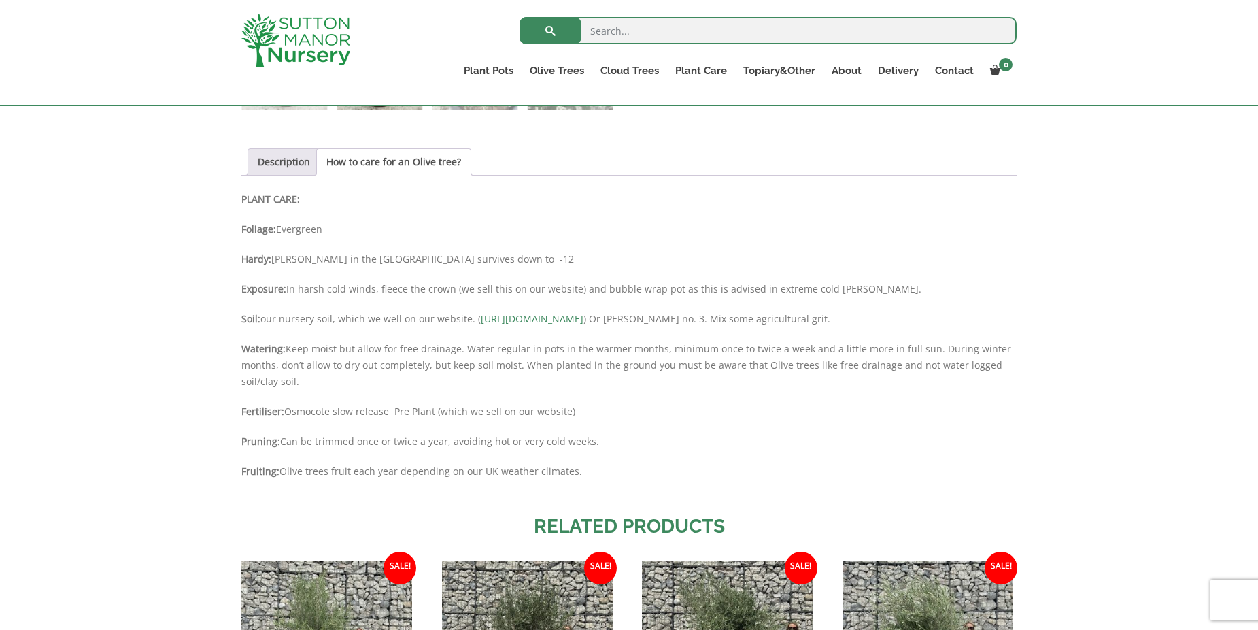
click at [567, 319] on link "https://www.suttonmanornursery.co.uk/plant-care-products/nursery-container-soil/" at bounding box center [532, 318] width 103 height 13
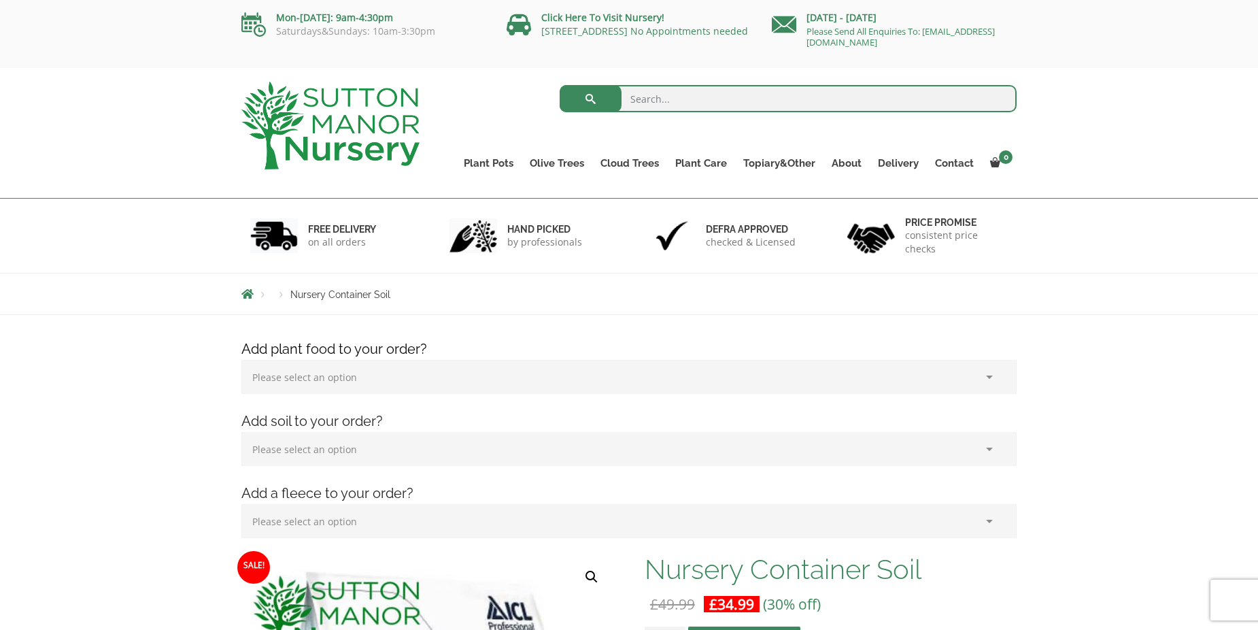
click at [288, 381] on select "Please select an option (x1) 1k Bag (£15.00) (x2) 1k Bag (£30.00) (x3) 1k Bag (…" at bounding box center [628, 377] width 775 height 34
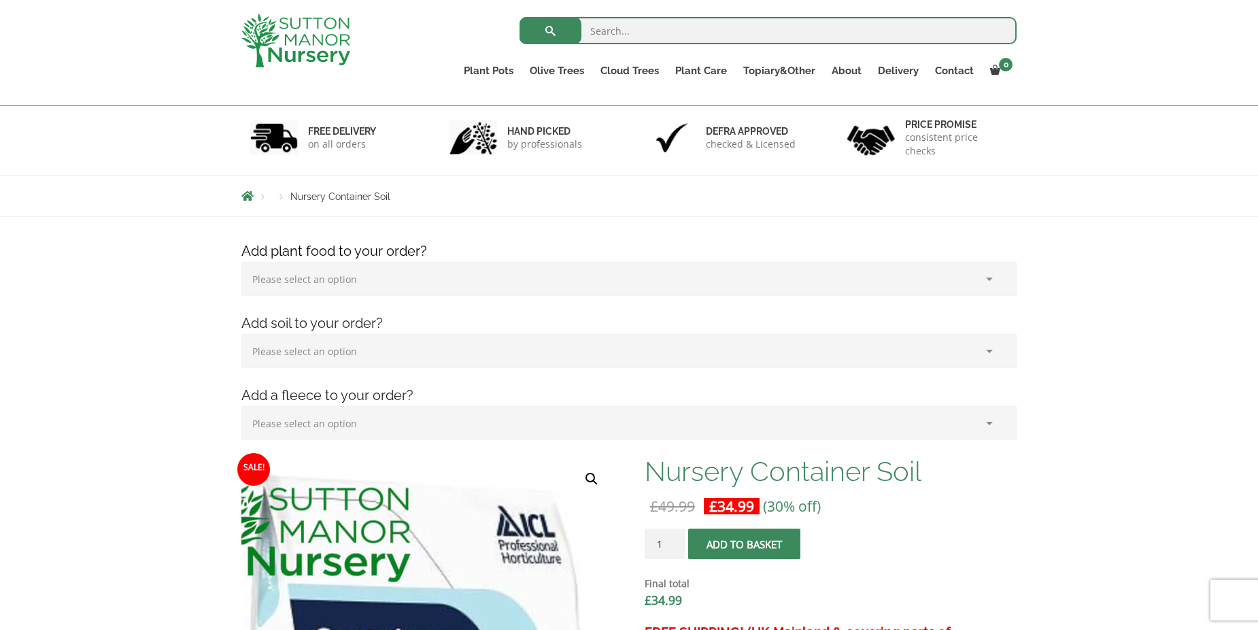
scroll to position [68, 0]
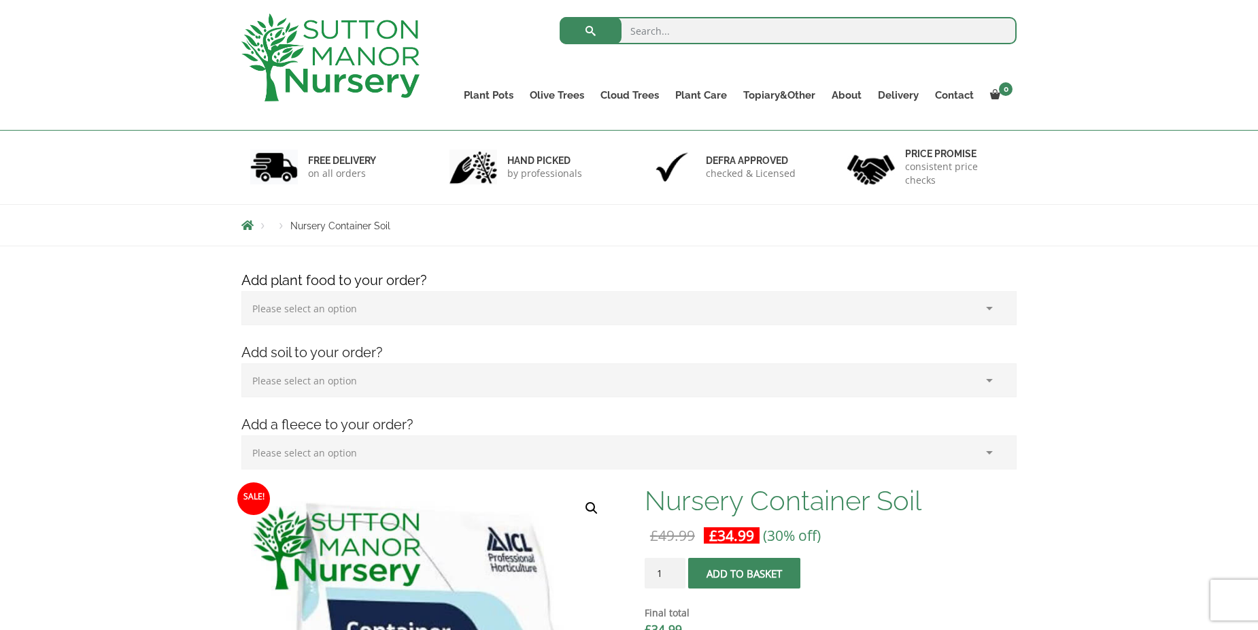
click at [378, 383] on select "Please select an option (x1) 75L Bag (£34.99) (x2) 75L Bag (£69.98) (x3) 75L Ba…" at bounding box center [628, 380] width 775 height 34
click at [394, 447] on select "Please select an option (x1) Horticultural Fleece (£24.95)" at bounding box center [628, 453] width 775 height 34
click at [330, 386] on select "Please select an option (x1) 75L Bag (£34.99) (x2) 75L Bag (£69.98) (x3) 75L Ba…" at bounding box center [628, 381] width 775 height 34
